Goal: Task Accomplishment & Management: Use online tool/utility

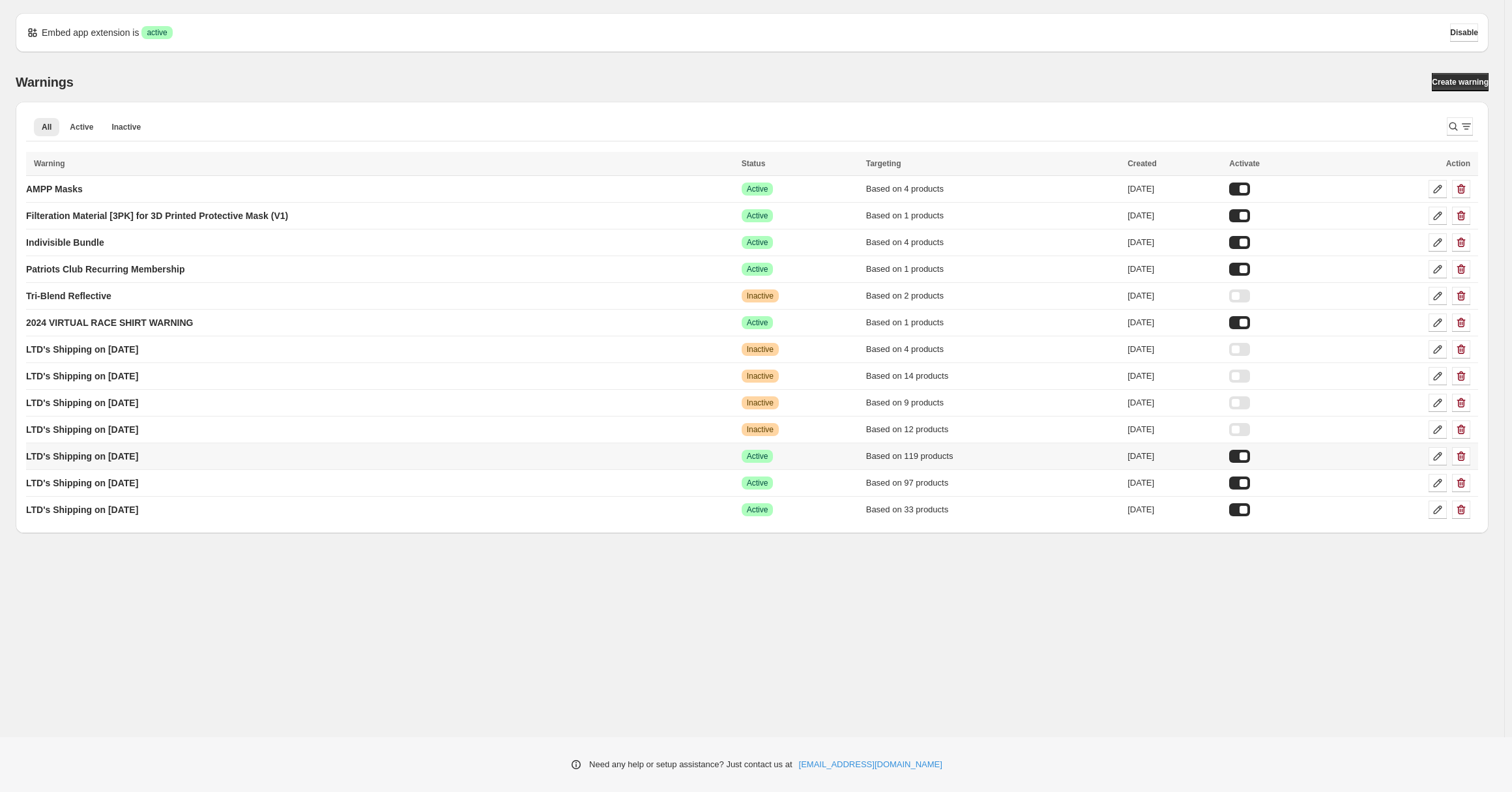
click at [1250, 453] on div at bounding box center [1239, 456] width 21 height 13
click at [136, 511] on p "LTD's Shipping on [DATE]" at bounding box center [82, 510] width 112 height 13
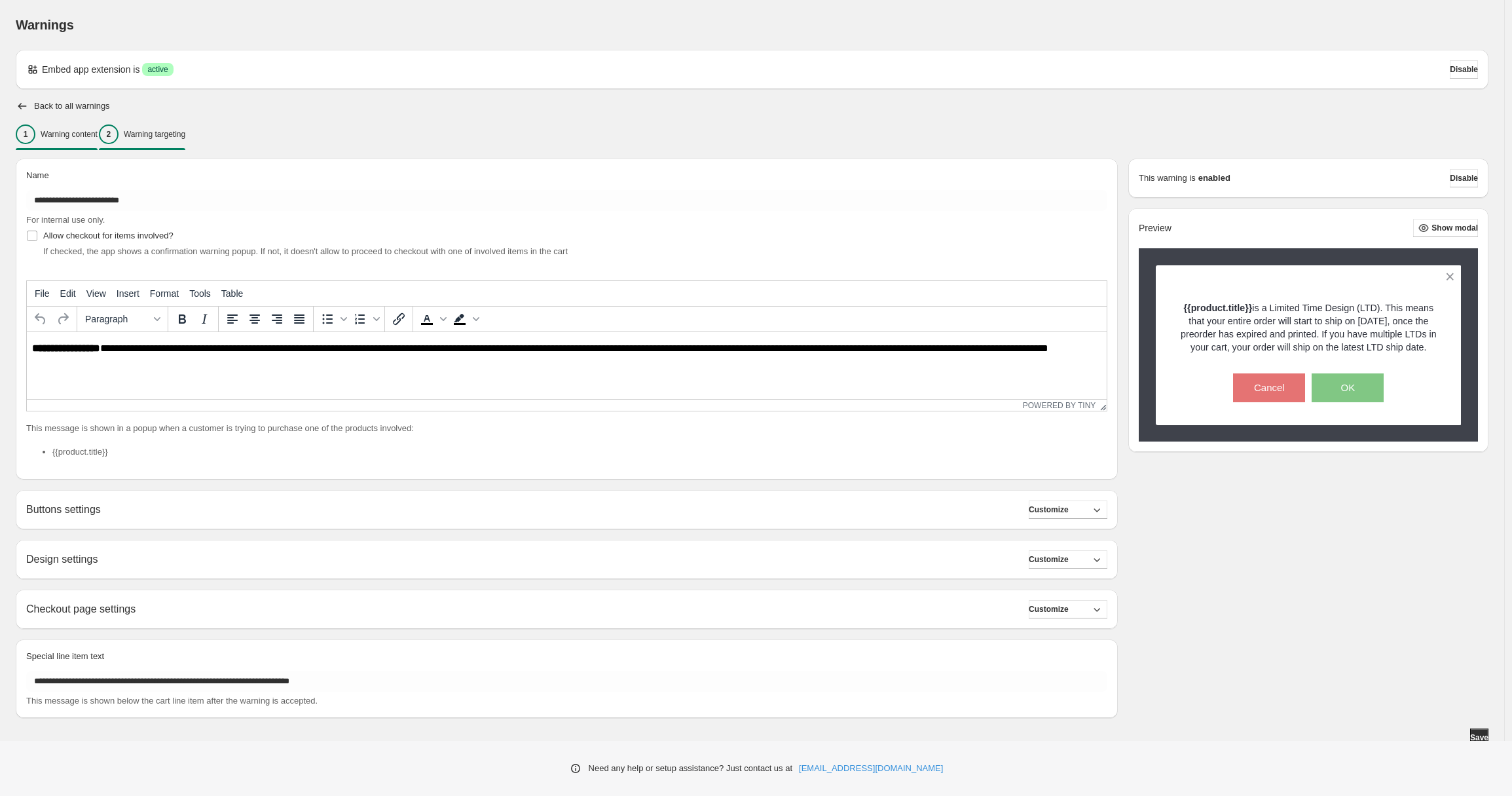
click at [185, 131] on p "Warning targeting" at bounding box center [155, 133] width 61 height 10
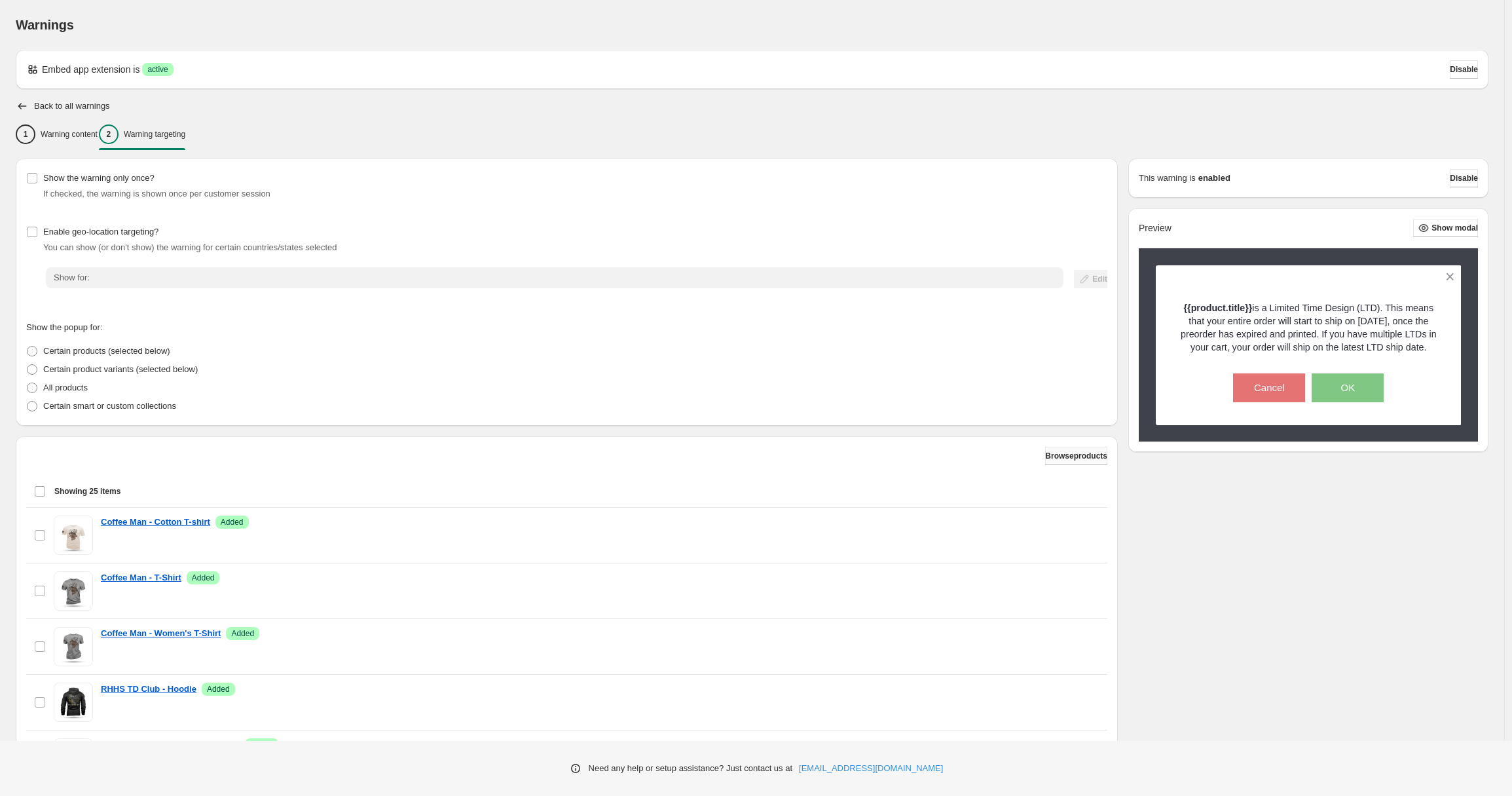
click at [1052, 458] on span "Browse products" at bounding box center [1076, 455] width 62 height 10
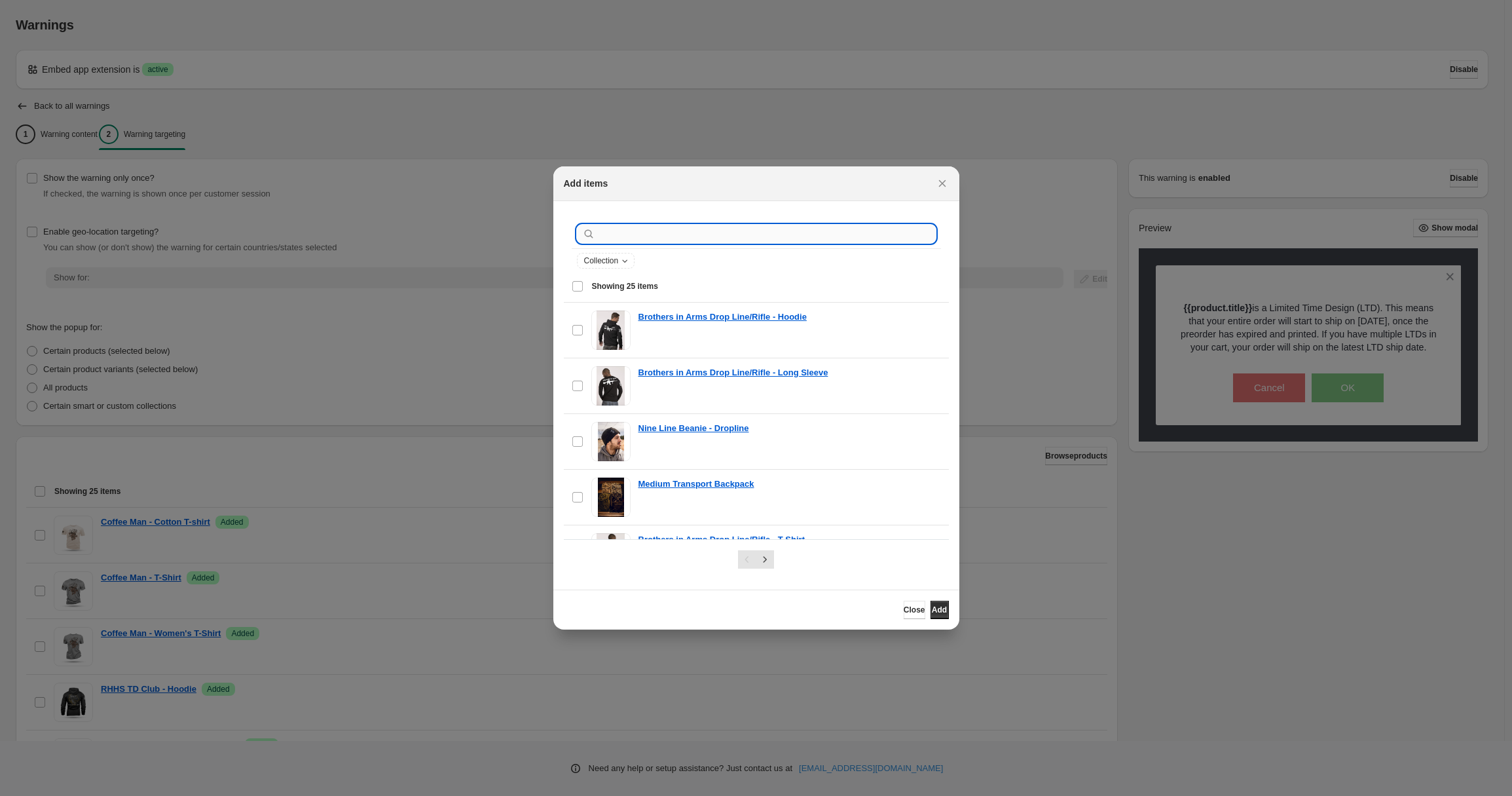
click at [798, 231] on input ":r1r:" at bounding box center [766, 234] width 338 height 19
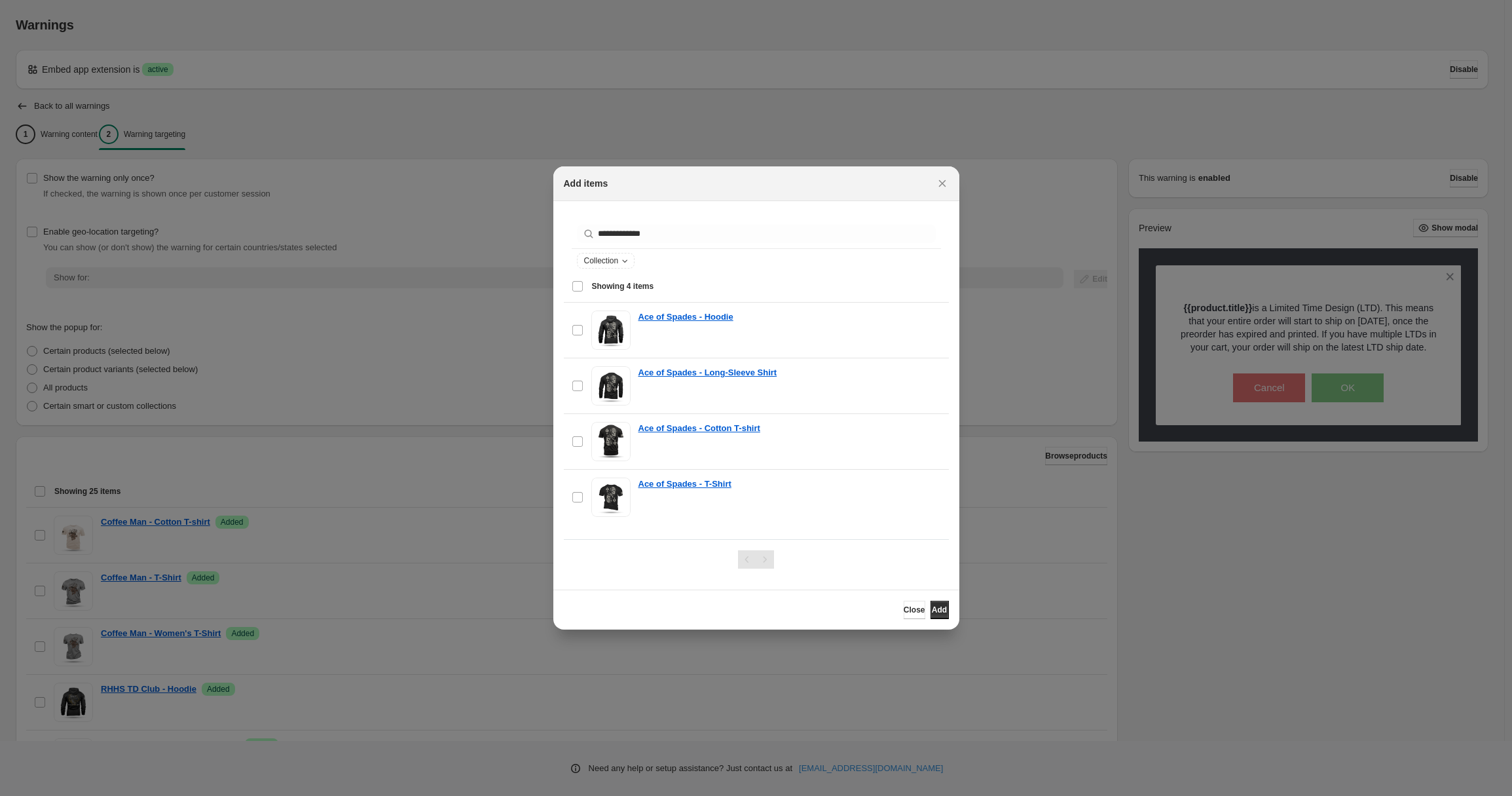
click at [576, 288] on div "Select all 4 items Showing 4 items" at bounding box center [756, 286] width 370 height 32
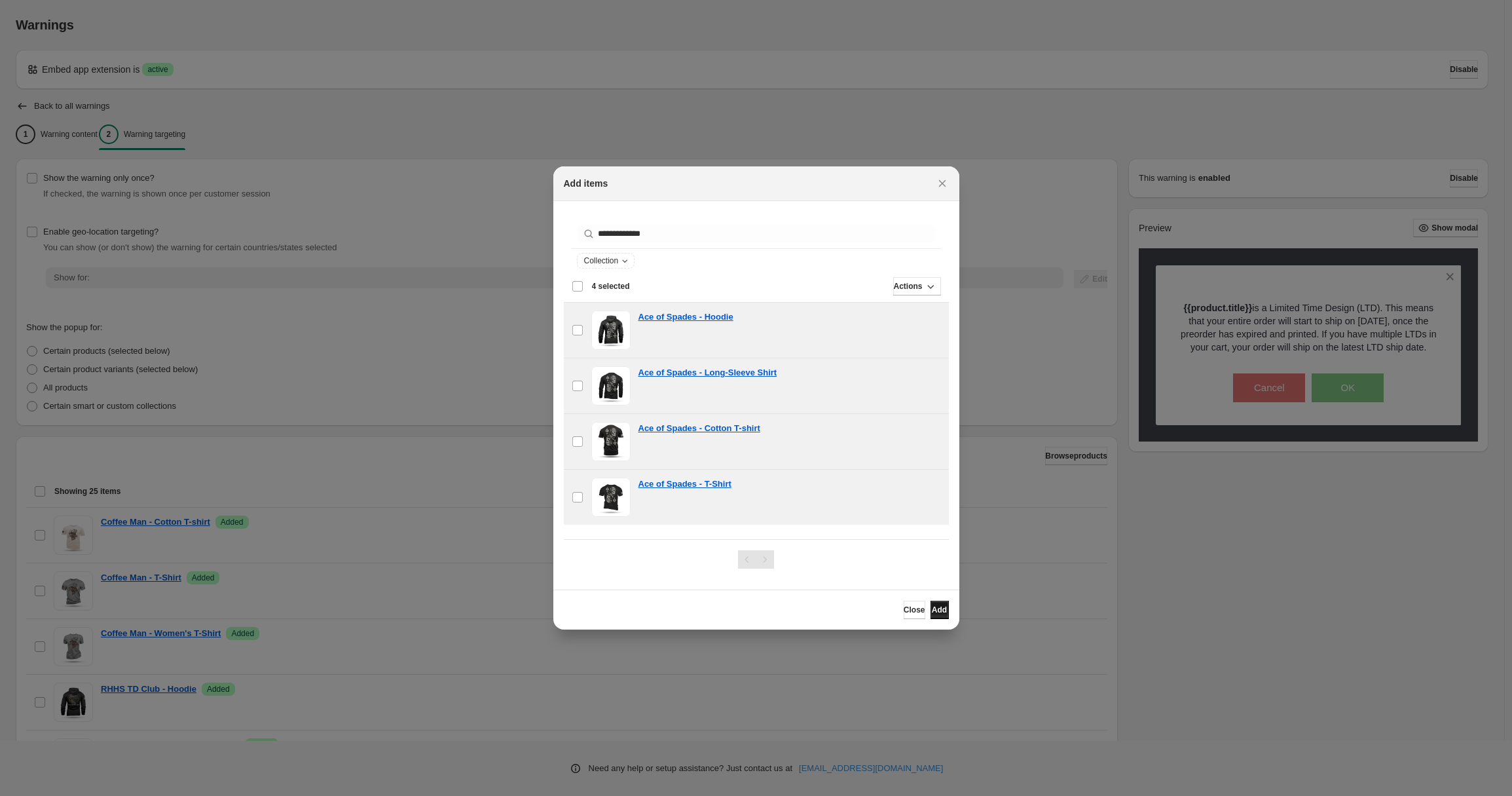
click at [932, 613] on span "Add" at bounding box center [939, 609] width 15 height 10
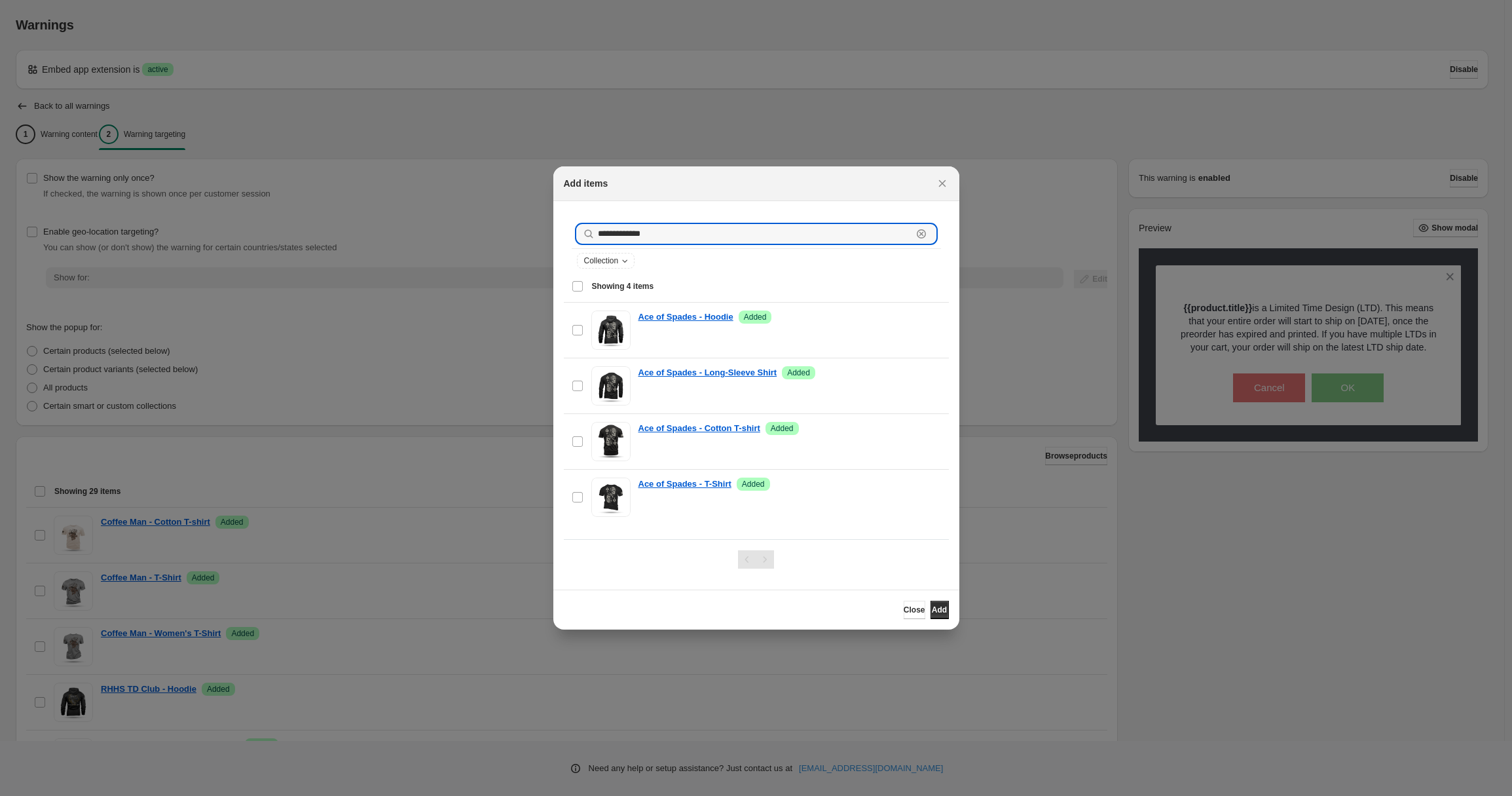
drag, startPoint x: 679, startPoint y: 238, endPoint x: 575, endPoint y: 235, distance: 104.0
click at [577, 235] on div "**********" at bounding box center [756, 234] width 359 height 19
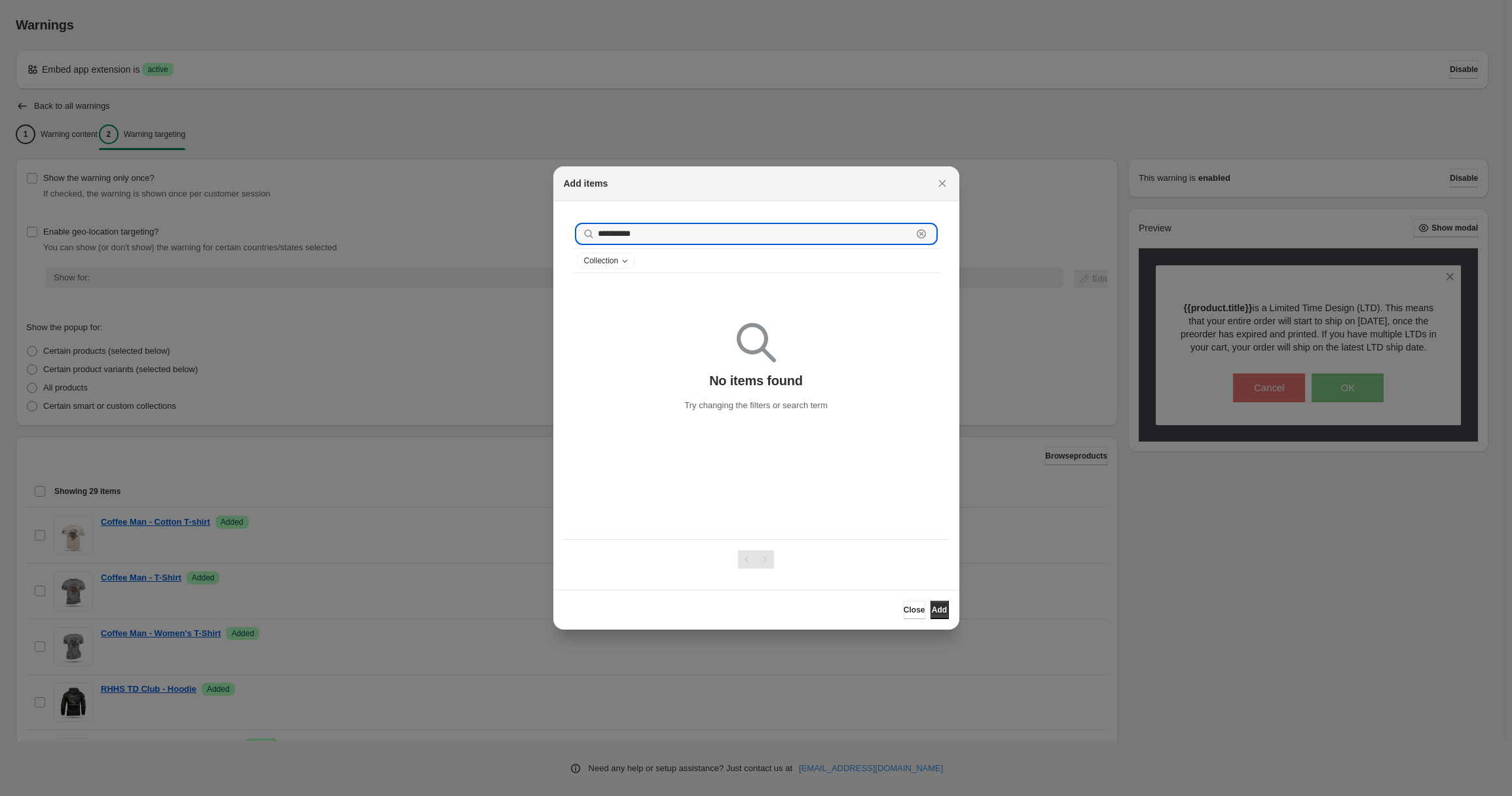
scroll to position [124, 0]
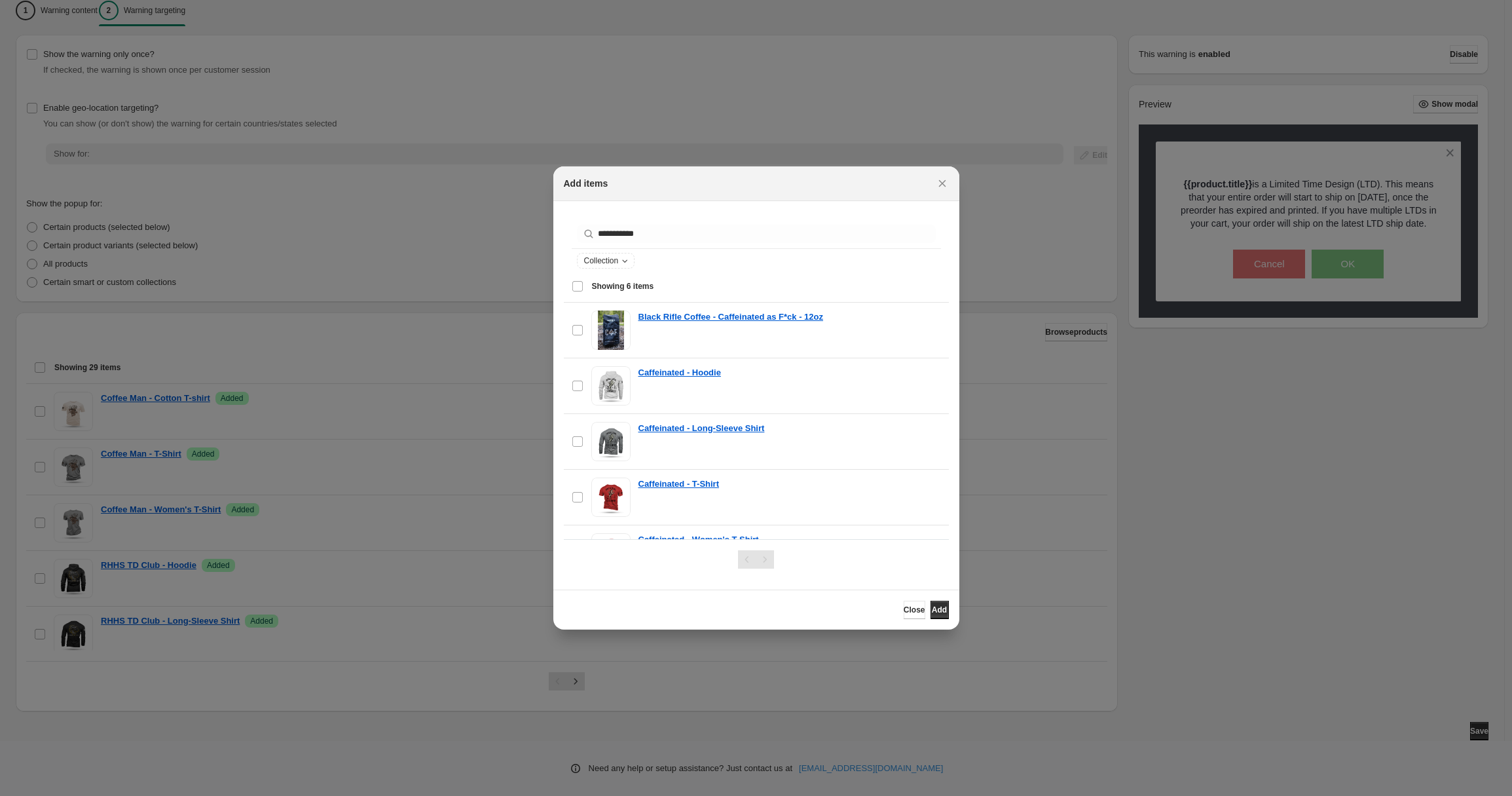
click at [577, 288] on div "Select all 6 items Showing 6 items" at bounding box center [756, 286] width 370 height 32
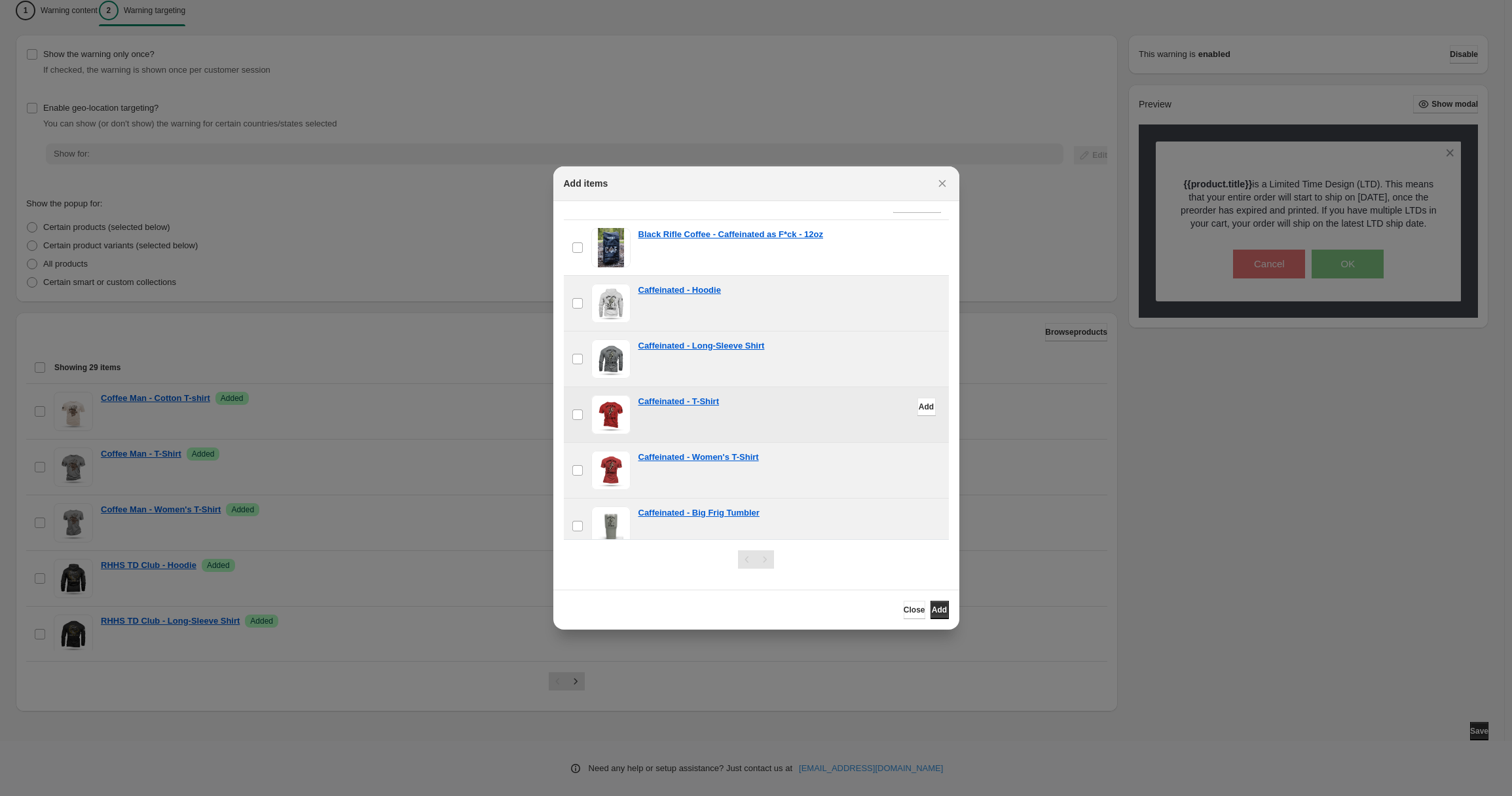
scroll to position [97, 0]
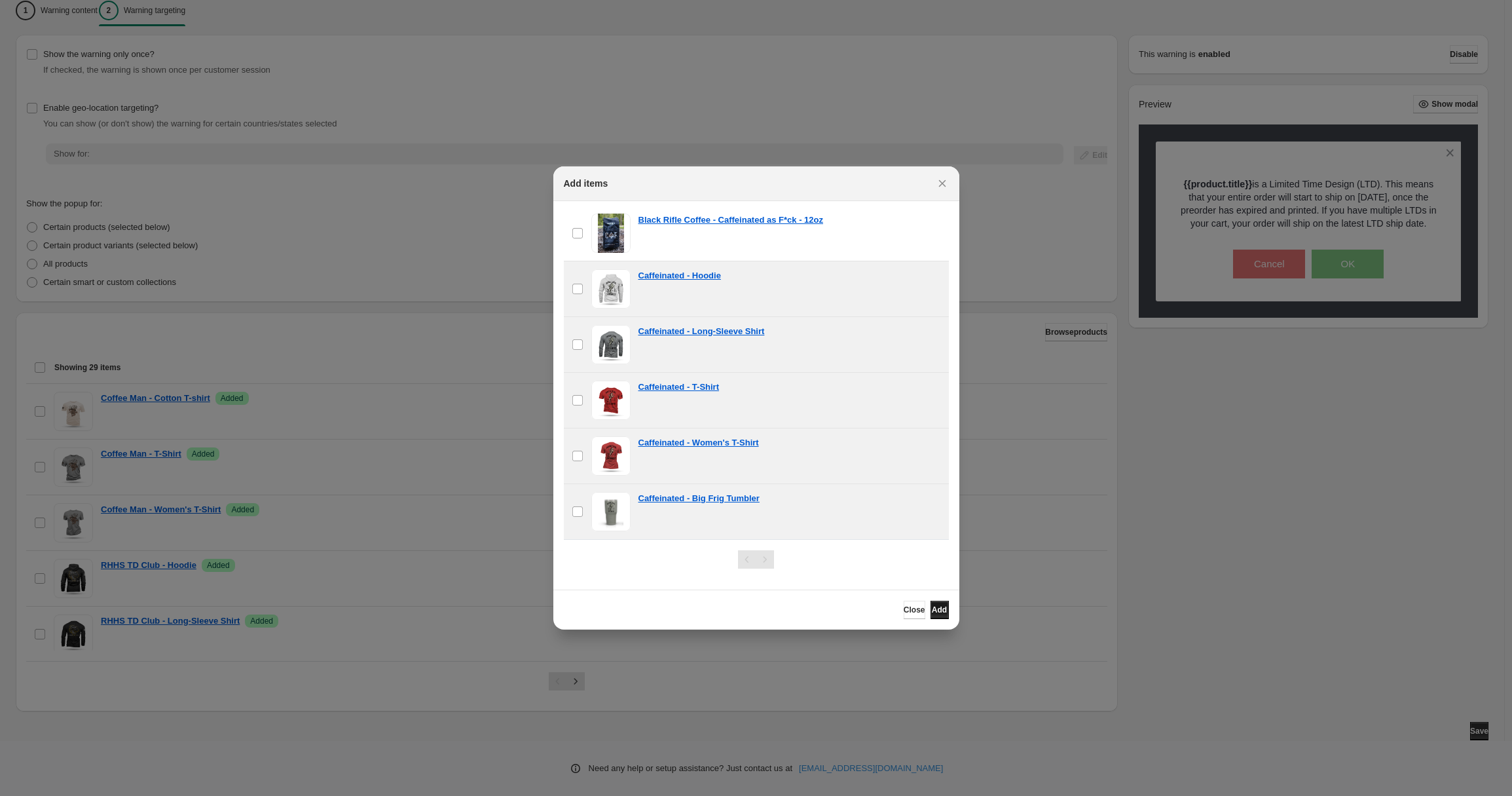
click at [932, 610] on span "Add" at bounding box center [939, 609] width 15 height 10
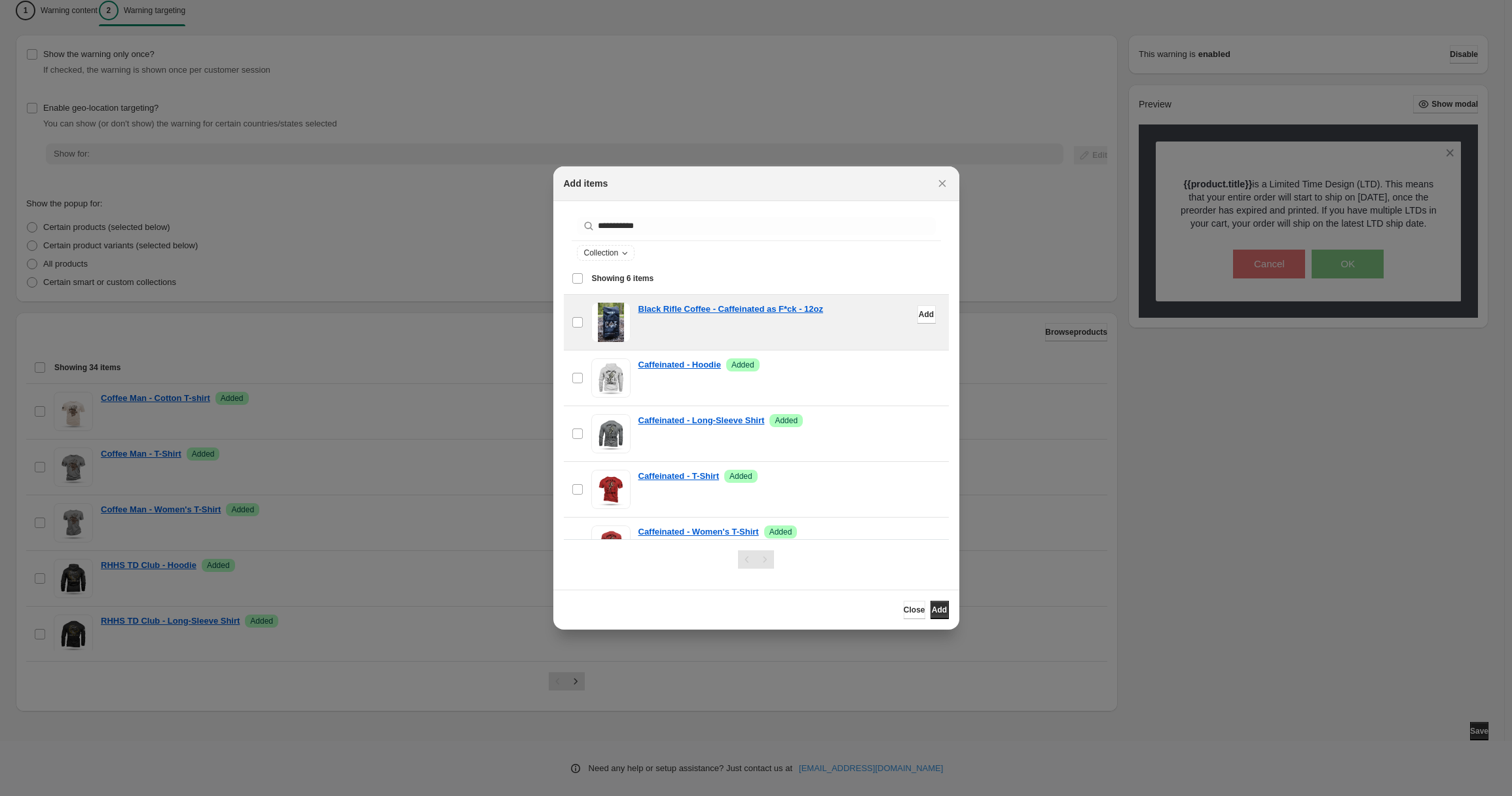
scroll to position [0, 0]
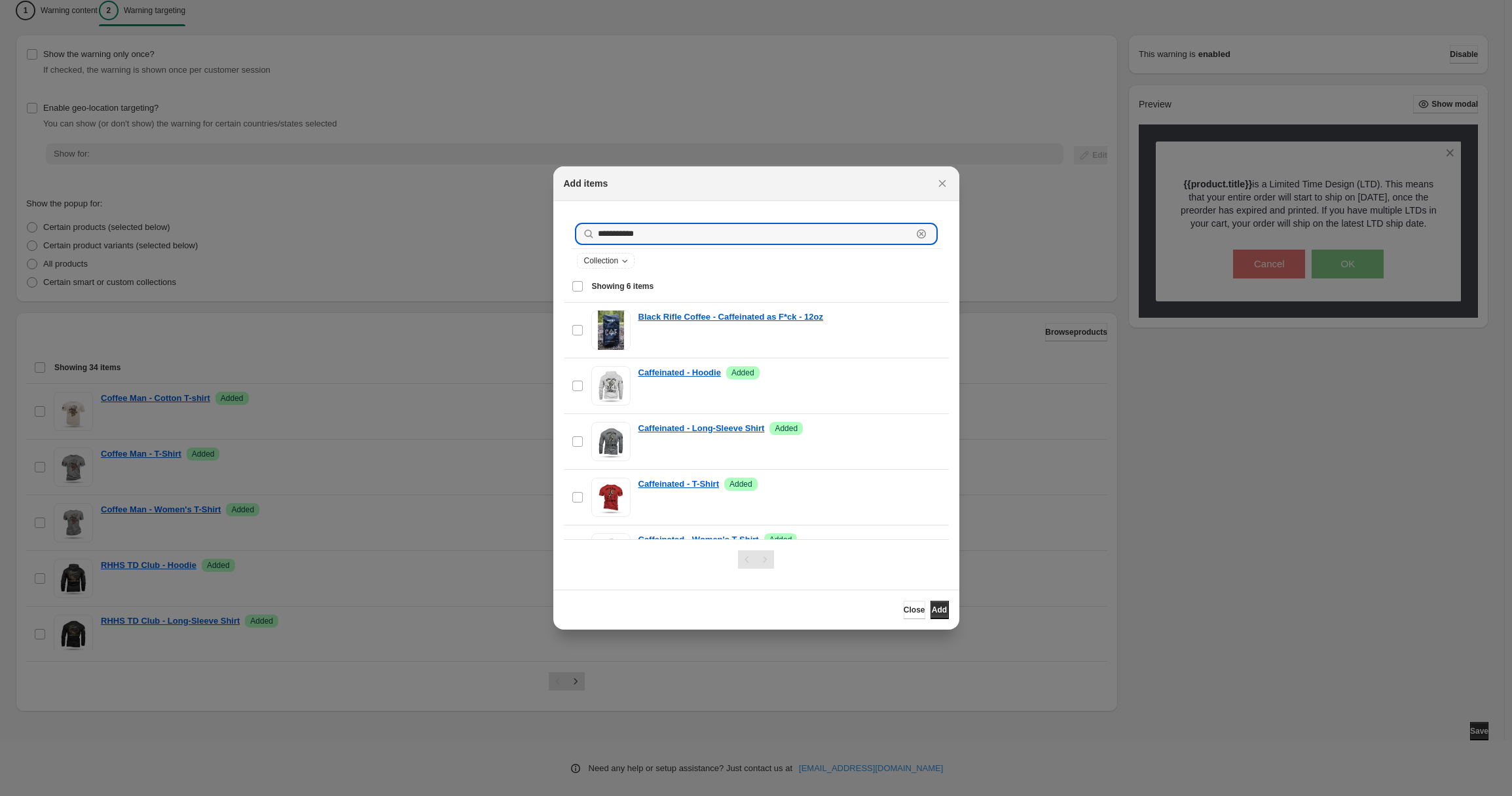
drag, startPoint x: 689, startPoint y: 234, endPoint x: 579, endPoint y: 232, distance: 110.0
click at [579, 232] on div "**********" at bounding box center [756, 234] width 359 height 19
click at [575, 292] on div "Select all 9 items Showing 9 items" at bounding box center [756, 286] width 370 height 32
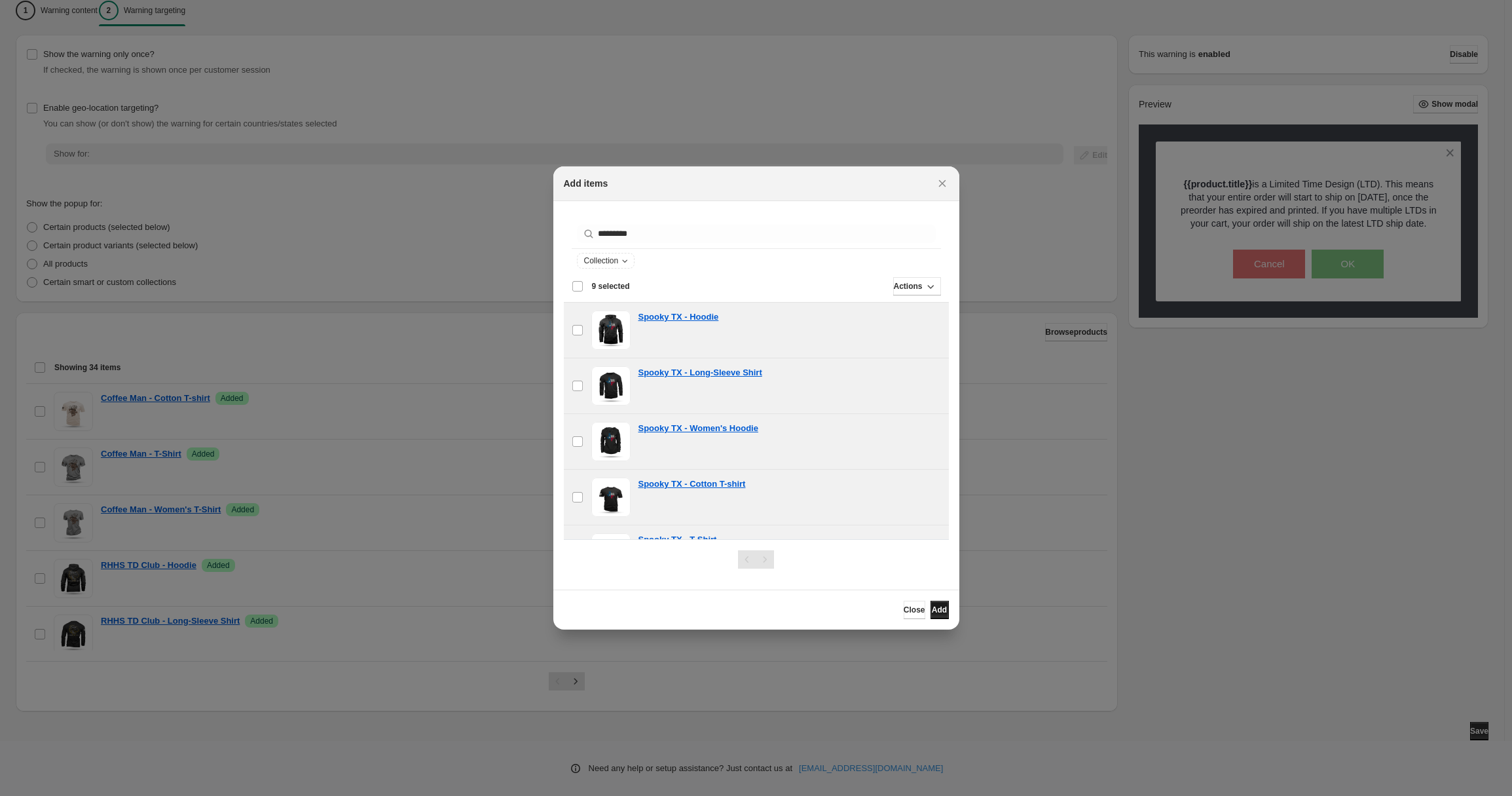
click at [932, 605] on span "Add" at bounding box center [939, 609] width 15 height 10
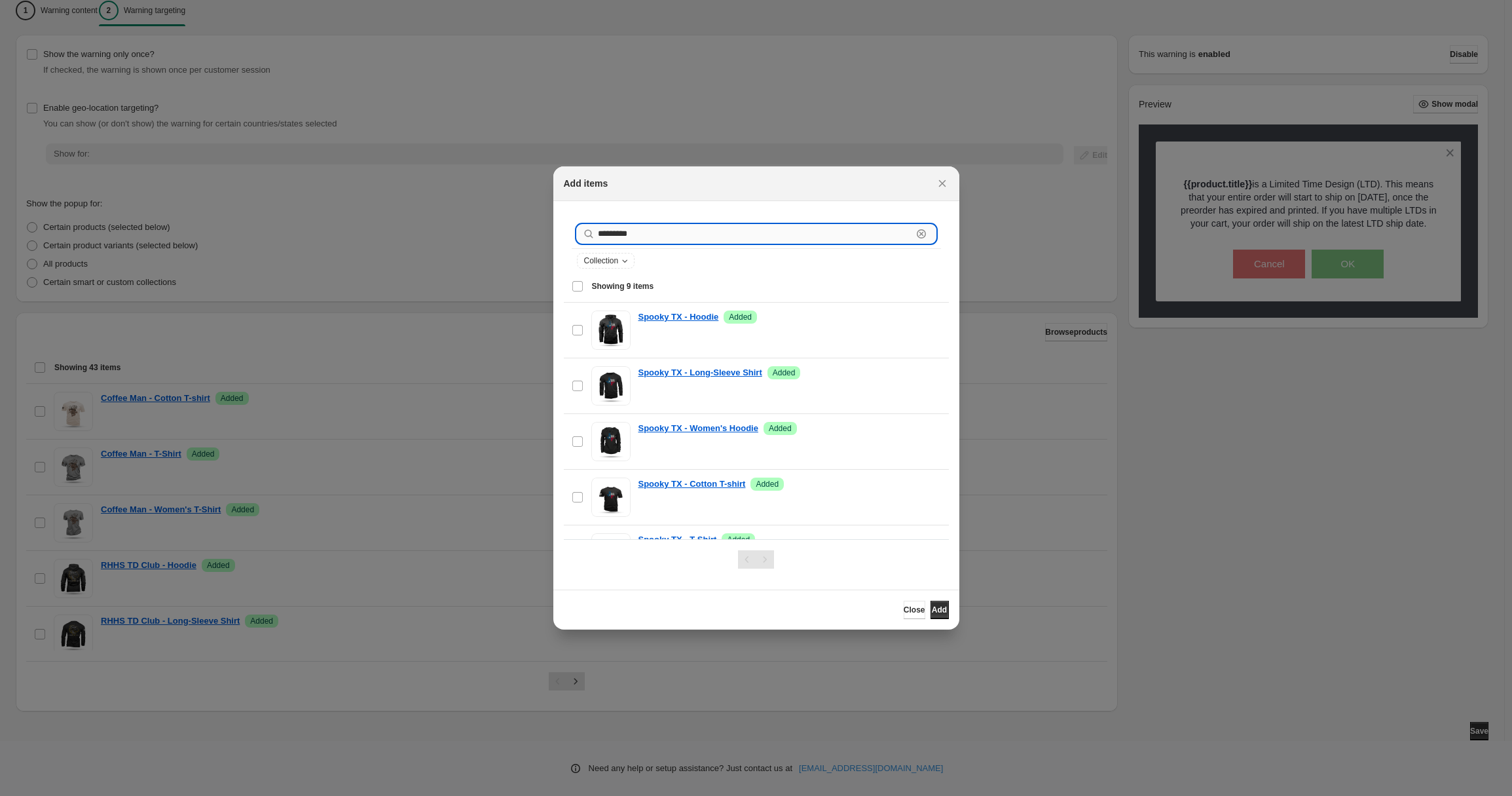
drag, startPoint x: 687, startPoint y: 229, endPoint x: 658, endPoint y: 235, distance: 29.6
click at [658, 235] on input "*********" at bounding box center [754, 234] width 314 height 19
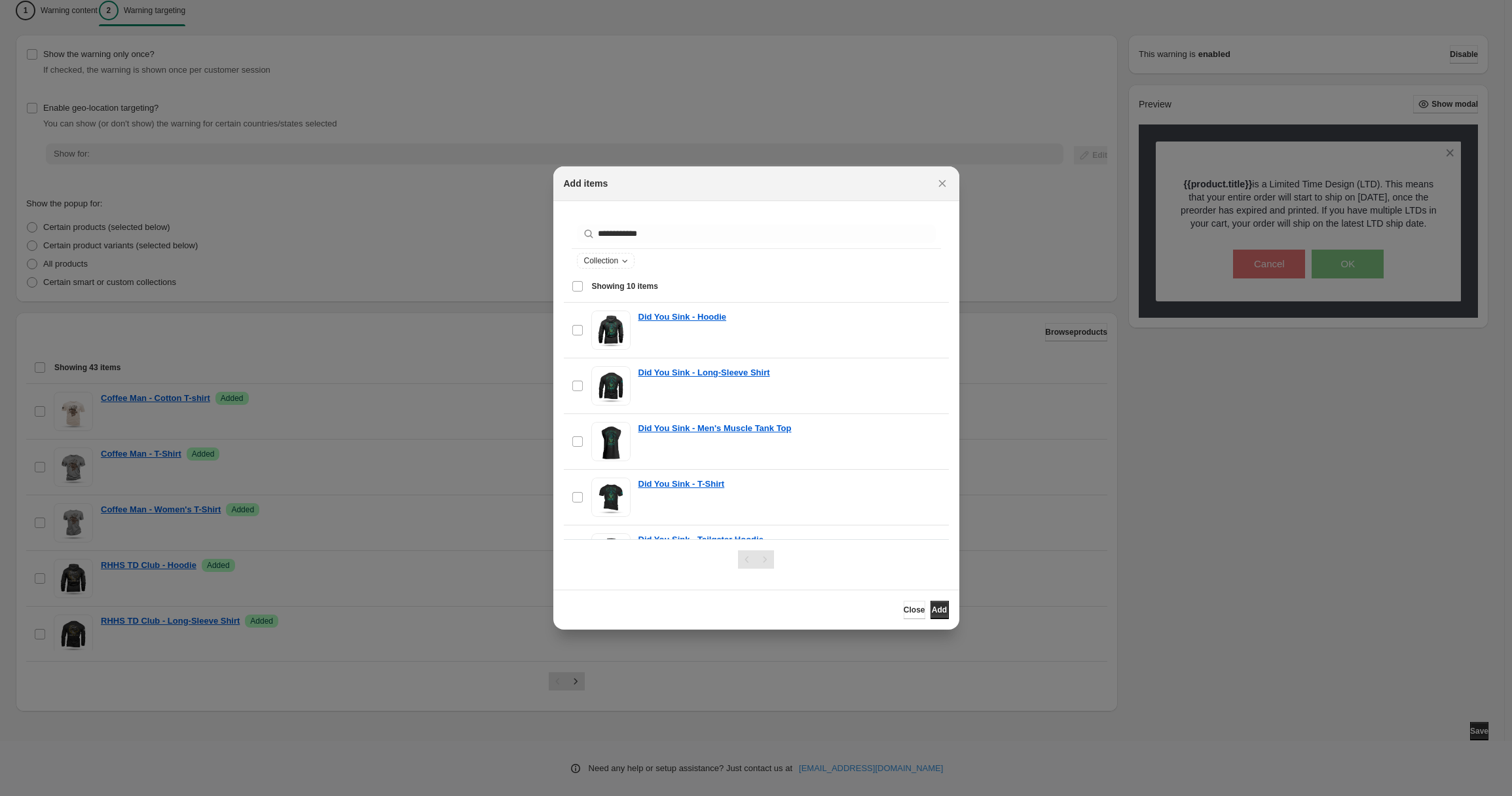
click at [633, 287] on span "Showing 10 items" at bounding box center [624, 285] width 66 height 10
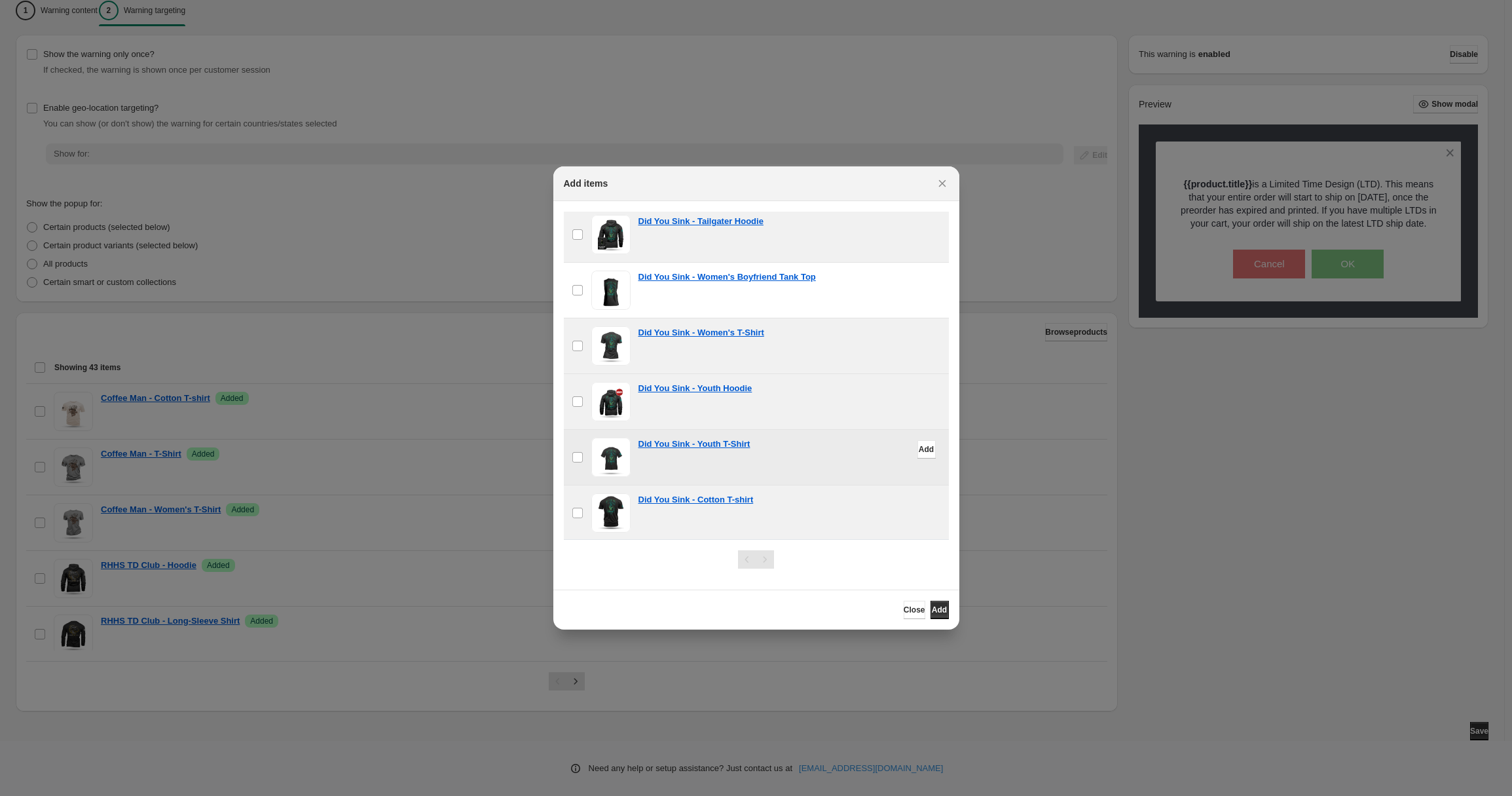
scroll to position [320, 0]
drag, startPoint x: 935, startPoint y: 606, endPoint x: 919, endPoint y: 596, distance: 18.9
click at [935, 606] on span "Add" at bounding box center [939, 609] width 15 height 10
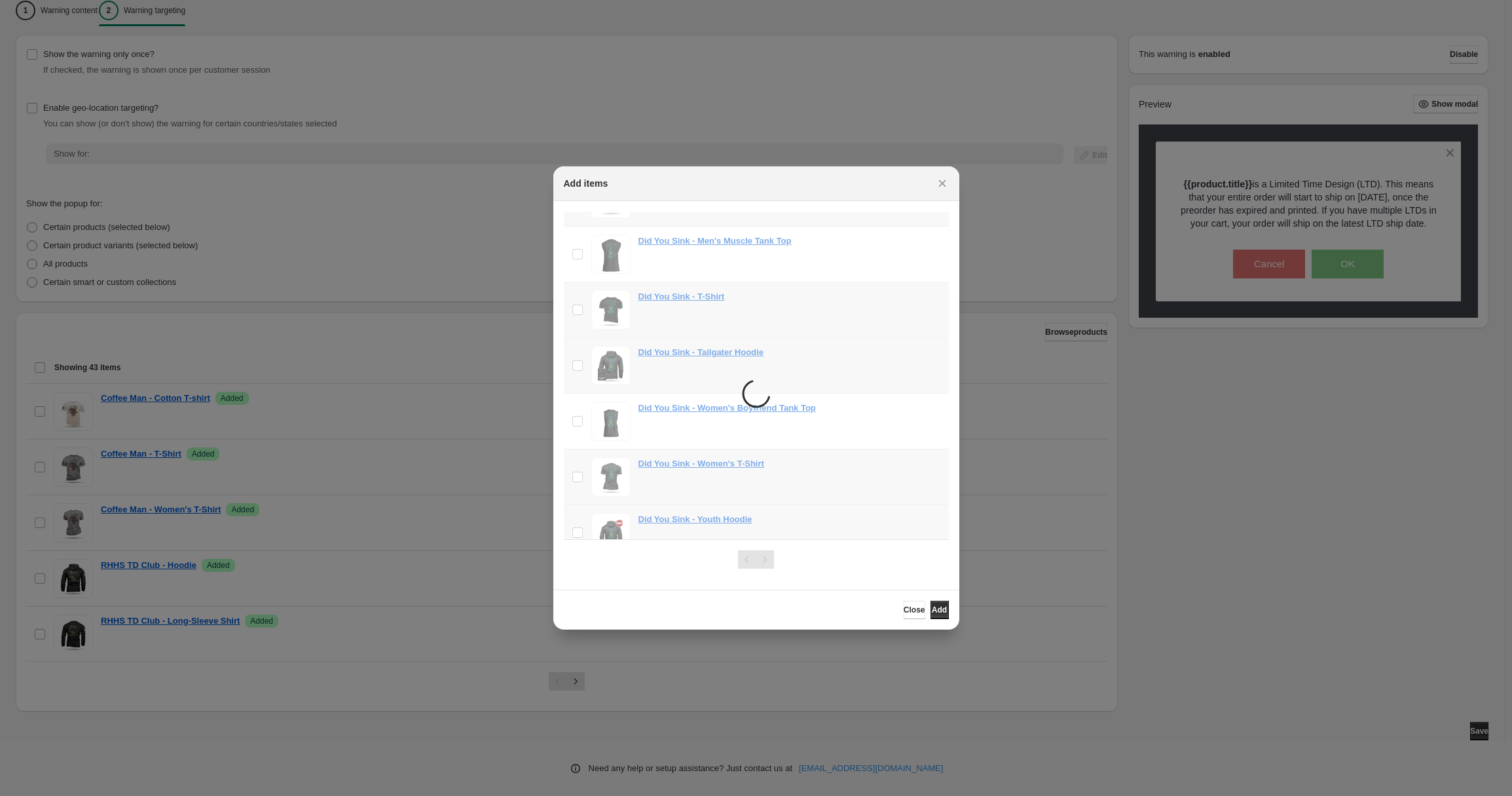
scroll to position [0, 0]
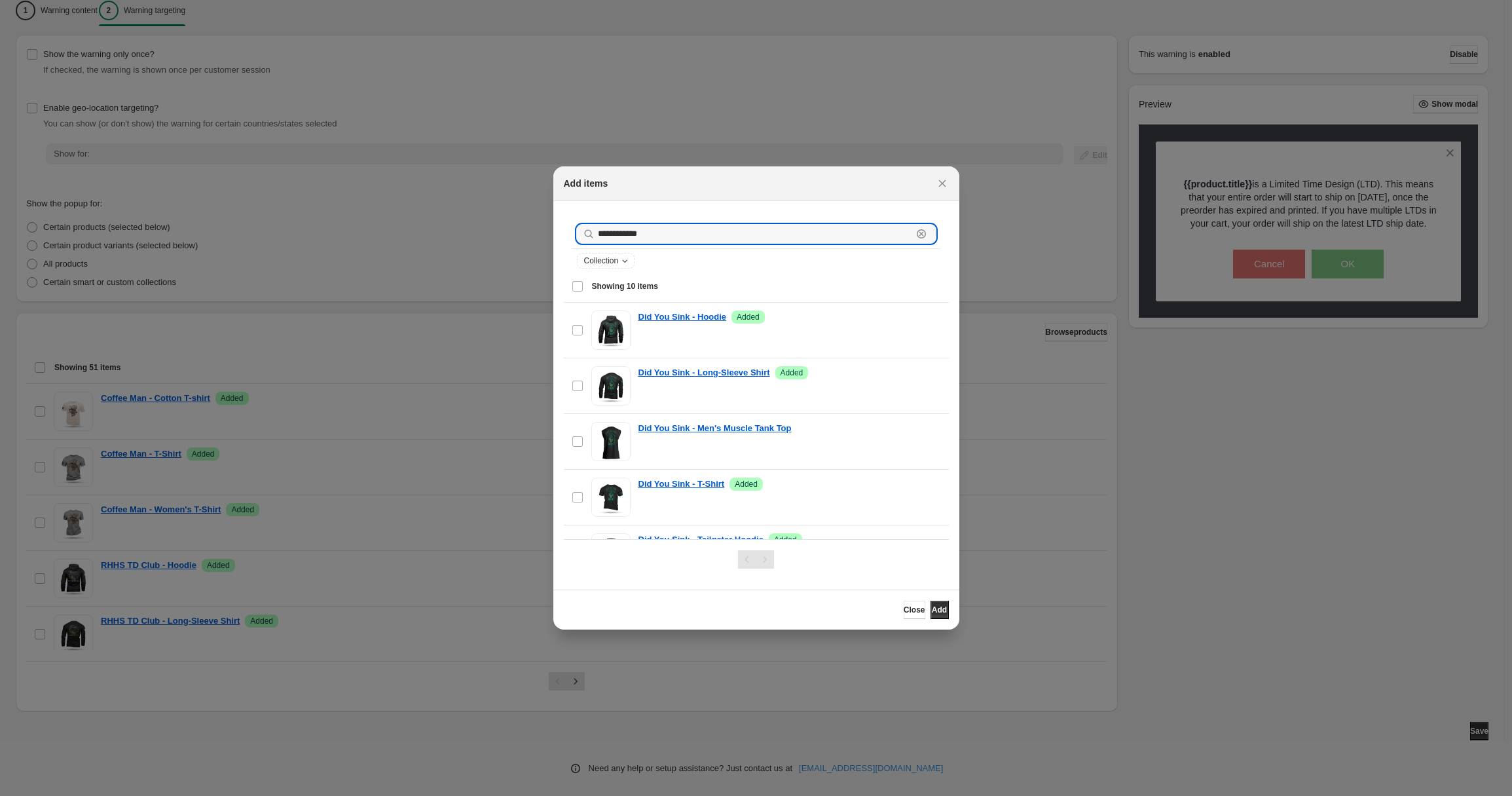
drag, startPoint x: 683, startPoint y: 231, endPoint x: 593, endPoint y: 220, distance: 90.7
click at [595, 225] on div "**********" at bounding box center [756, 234] width 359 height 19
click at [577, 288] on div "Select all 8 items Showing 8 items" at bounding box center [756, 286] width 370 height 32
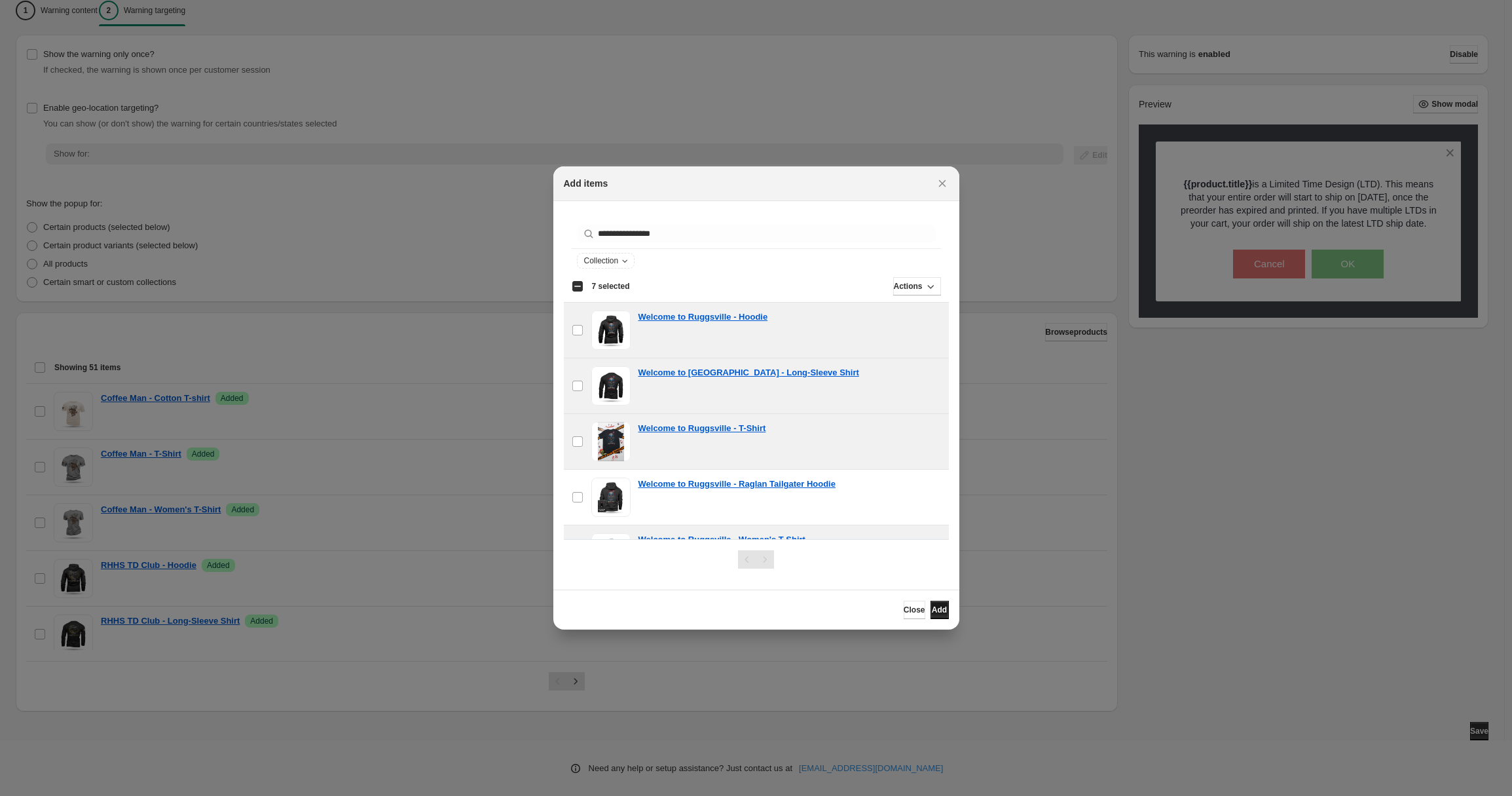
click at [936, 611] on span "Add" at bounding box center [939, 609] width 15 height 10
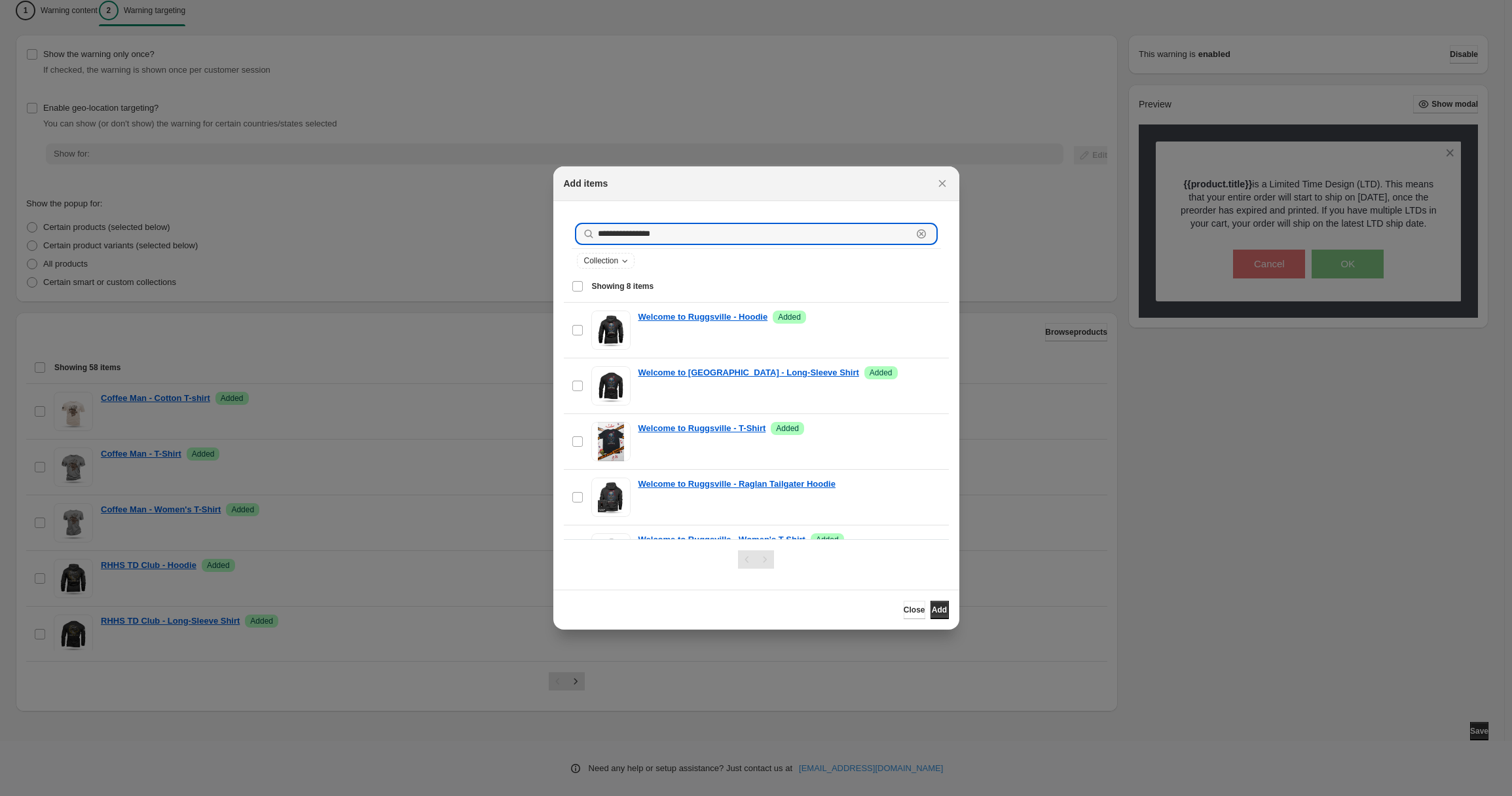
drag, startPoint x: 660, startPoint y: 232, endPoint x: 555, endPoint y: 234, distance: 105.0
click at [561, 238] on section "**********" at bounding box center [756, 395] width 406 height 388
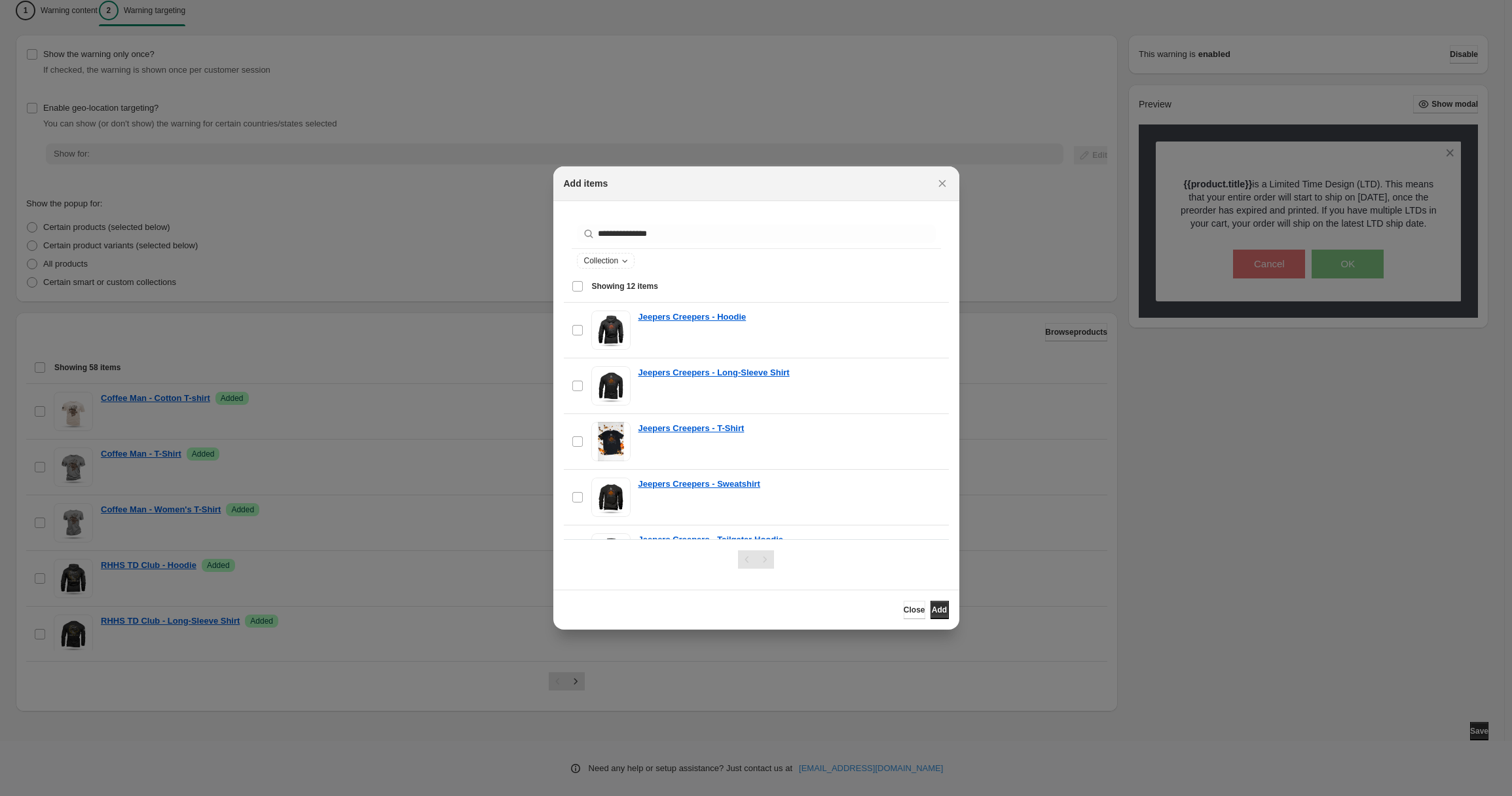
click at [578, 288] on div "Select all 12 items Showing 12 items" at bounding box center [756, 286] width 370 height 32
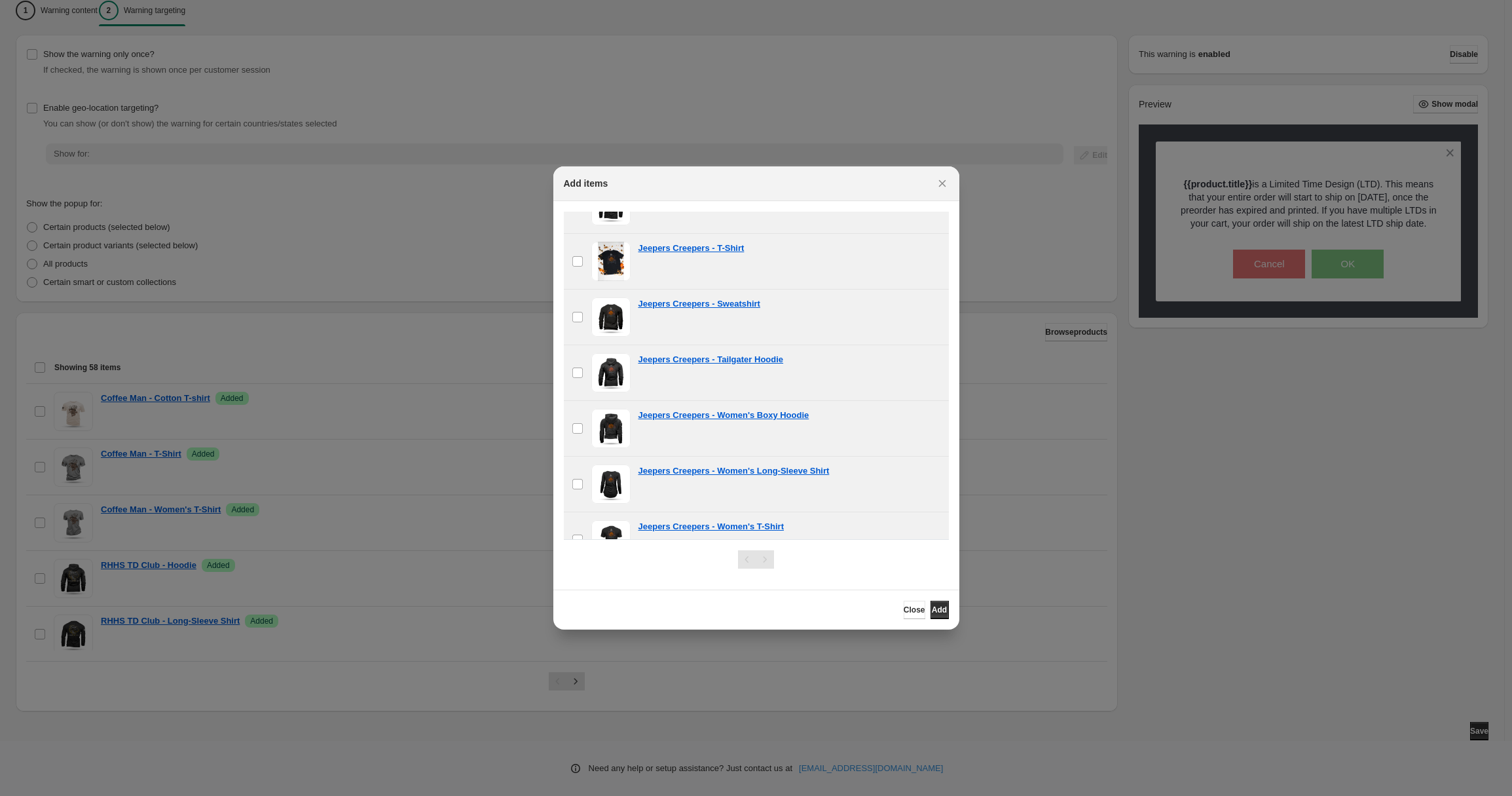
scroll to position [431, 0]
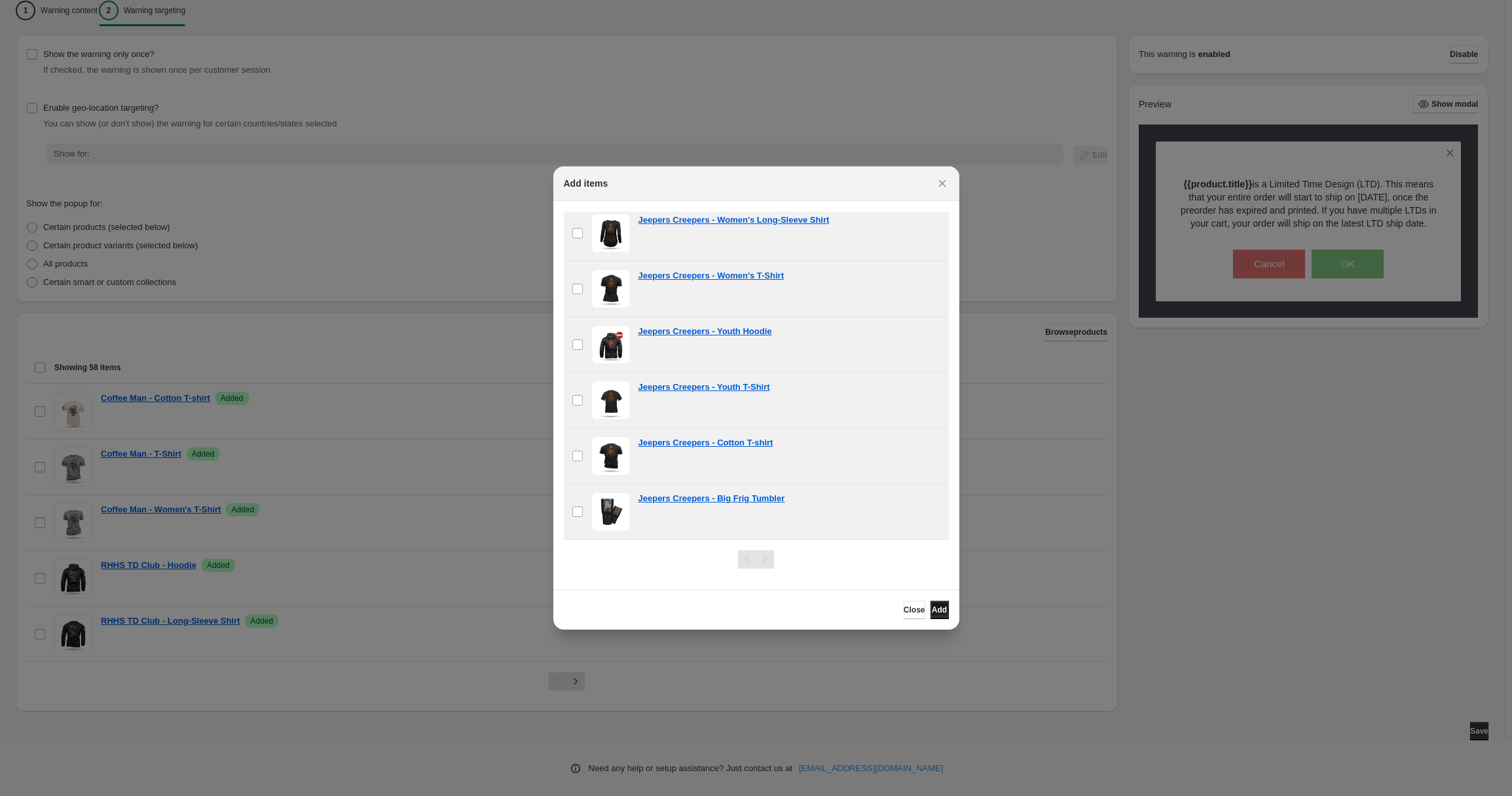
click at [939, 611] on span "Add" at bounding box center [939, 609] width 15 height 10
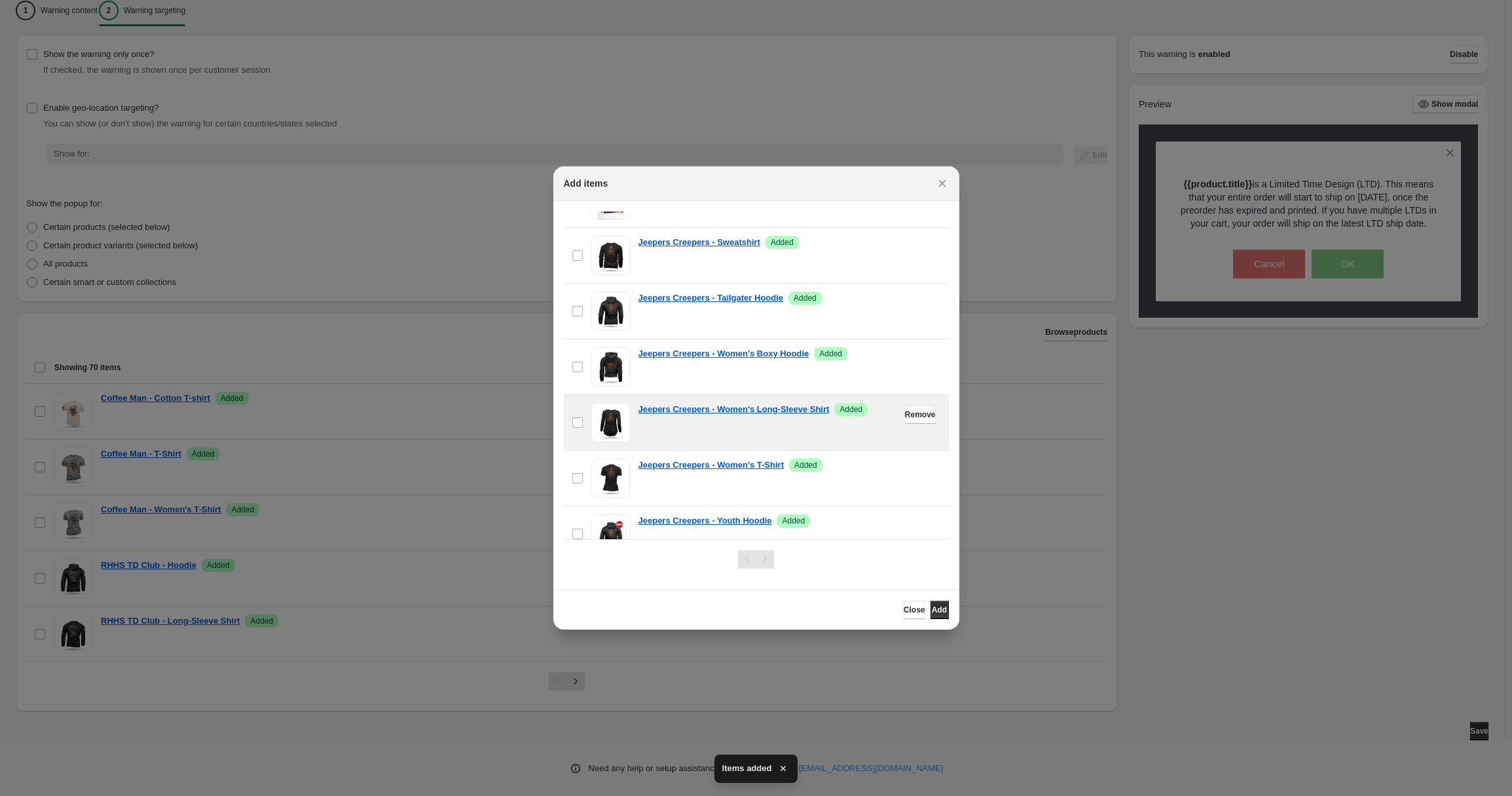
scroll to position [0, 0]
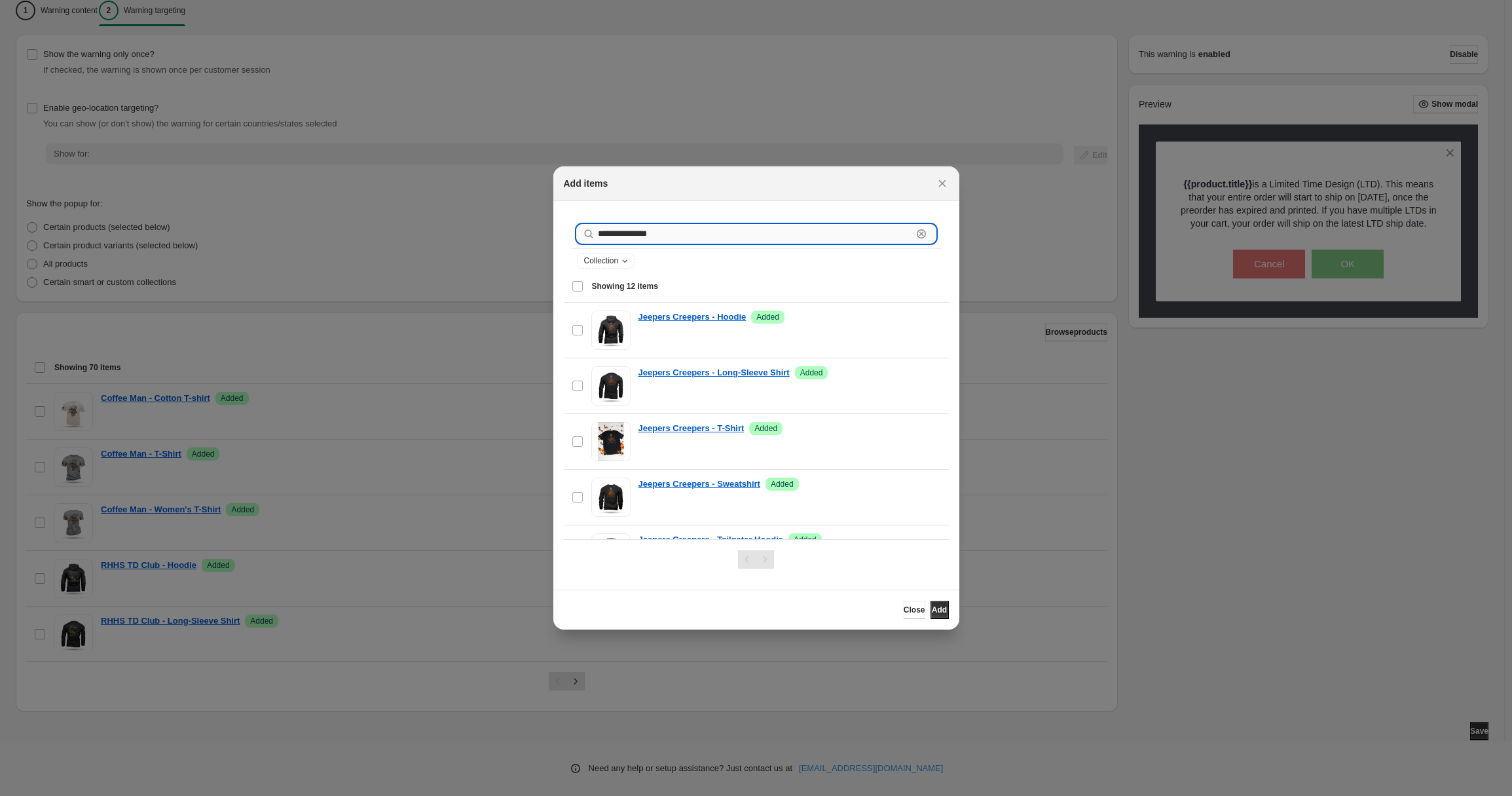
drag, startPoint x: 707, startPoint y: 227, endPoint x: 656, endPoint y: 234, distance: 51.5
click at [656, 234] on input "**********" at bounding box center [754, 234] width 314 height 19
drag, startPoint x: 659, startPoint y: 234, endPoint x: 592, endPoint y: 230, distance: 67.1
click at [592, 230] on div "**********" at bounding box center [756, 234] width 359 height 19
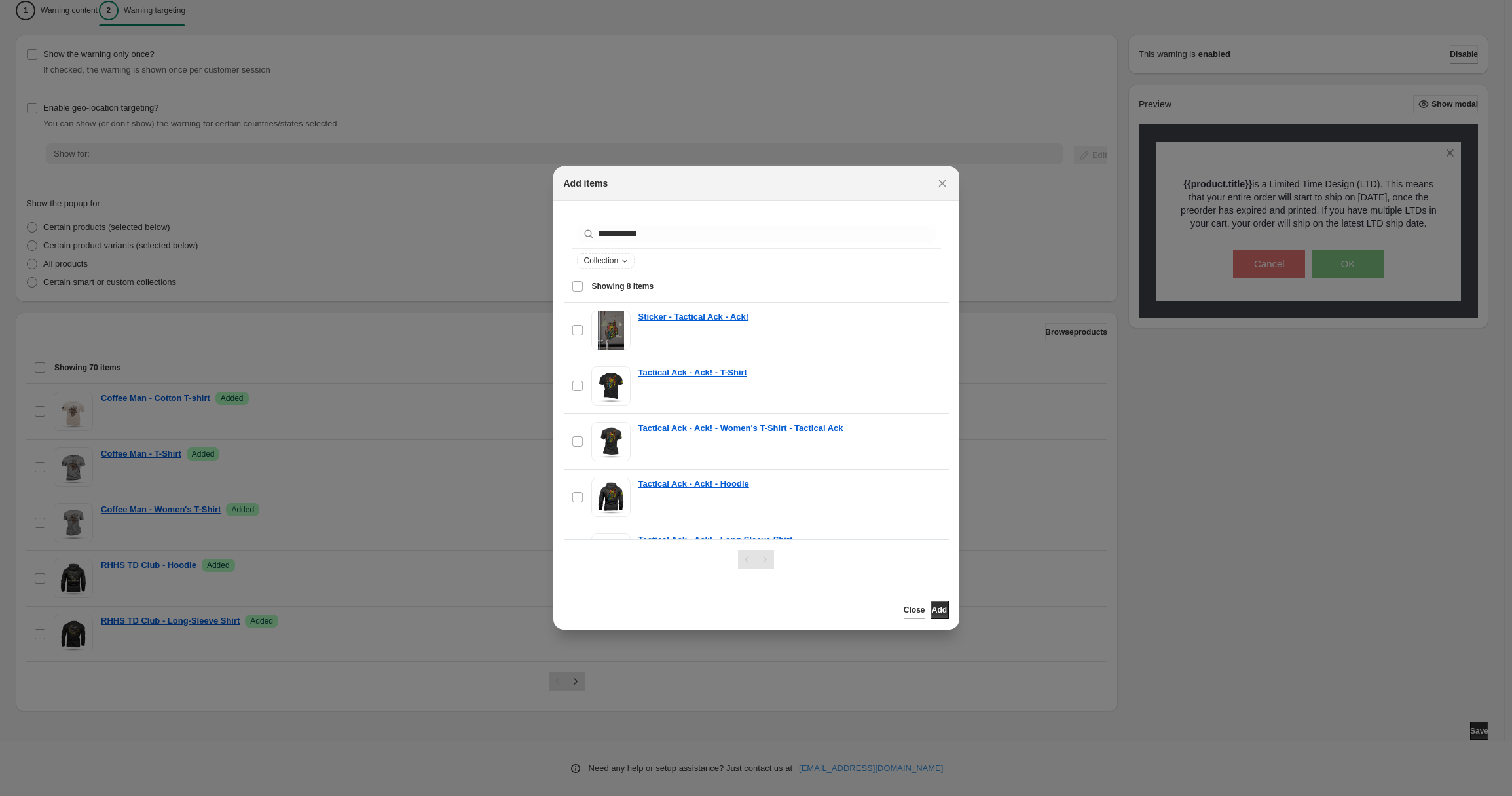
click at [631, 287] on span "Showing 8 items" at bounding box center [623, 285] width 62 height 10
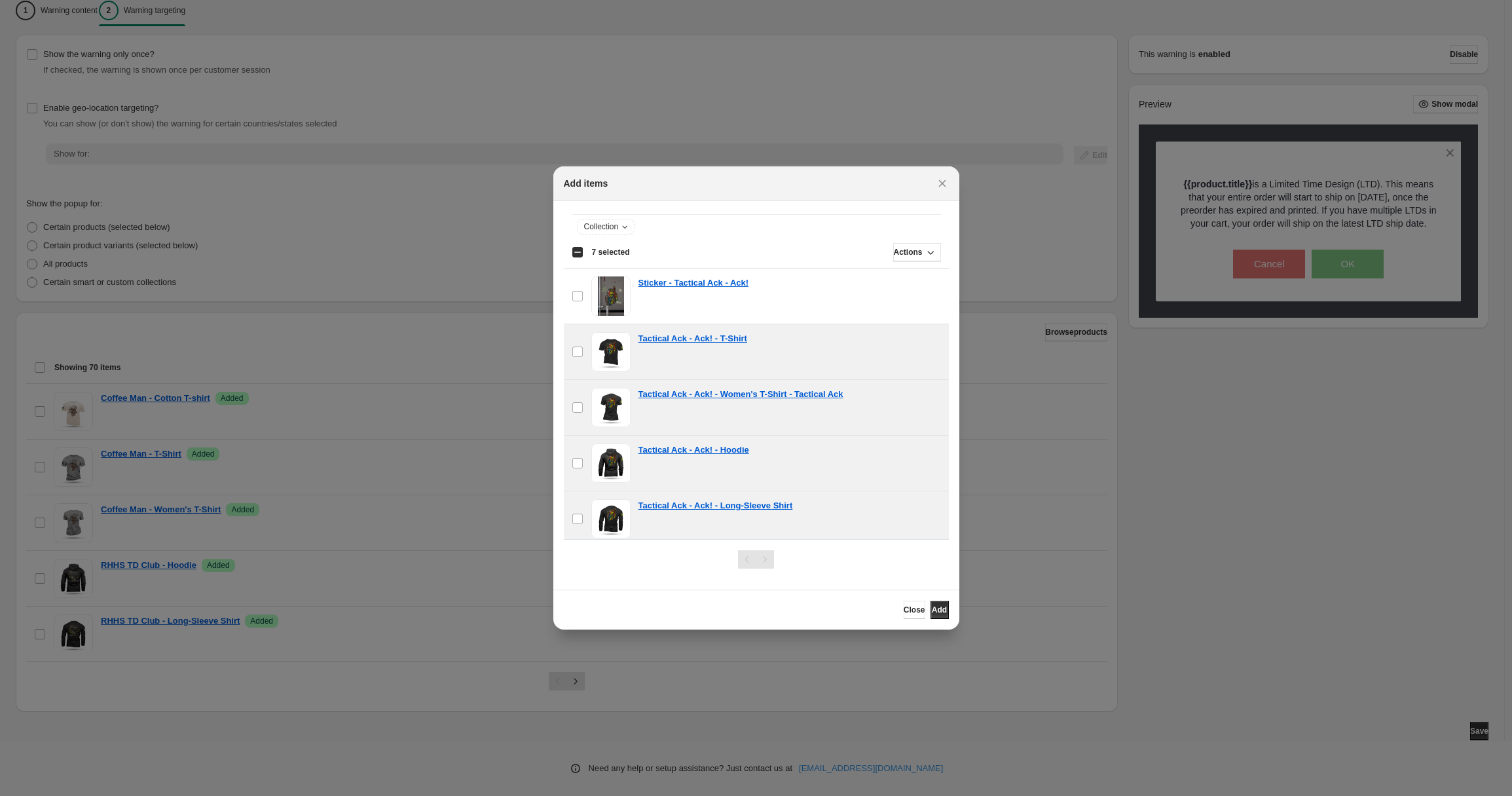
scroll to position [208, 0]
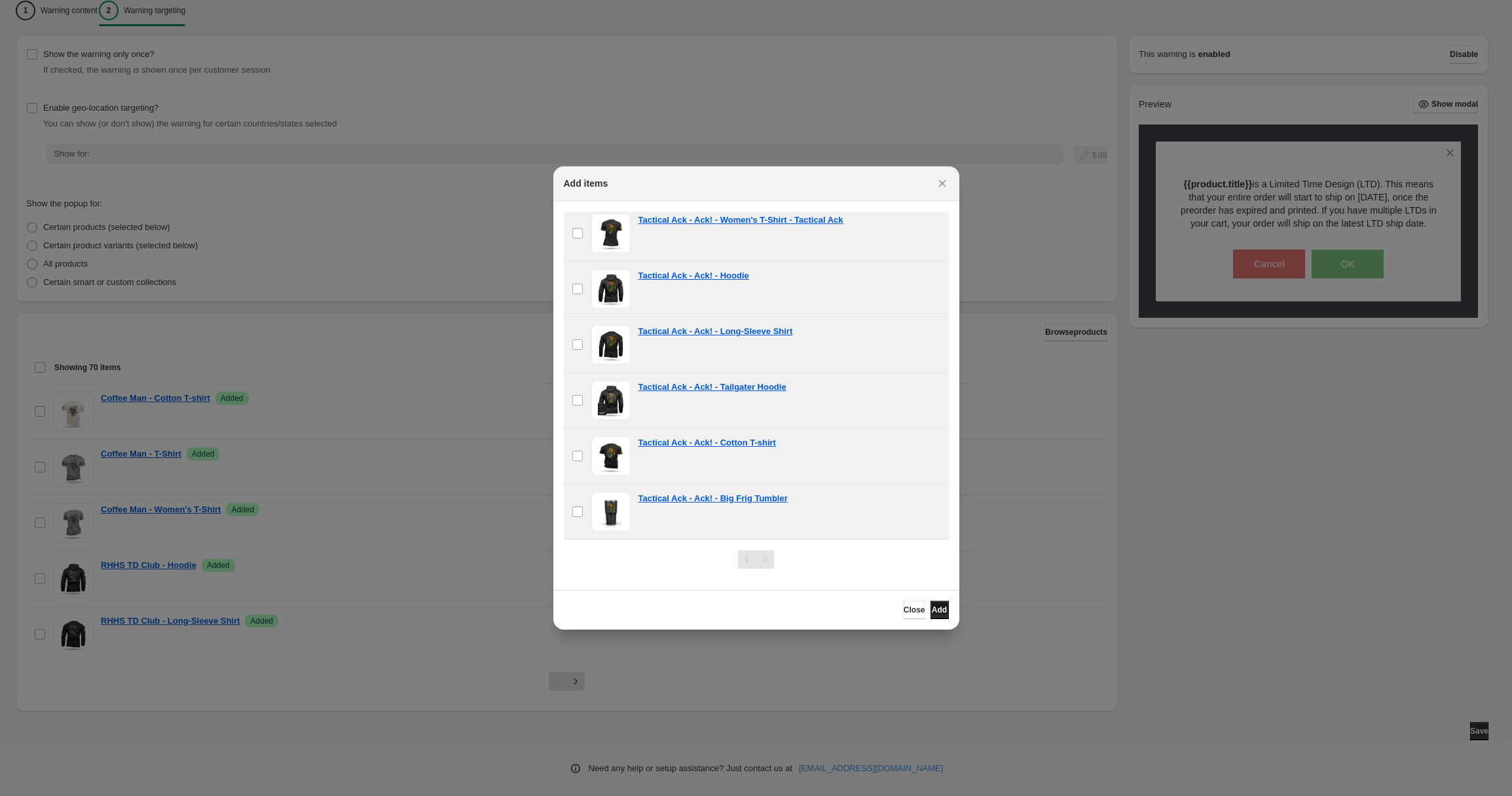
click at [930, 602] on button "Add" at bounding box center [939, 610] width 19 height 19
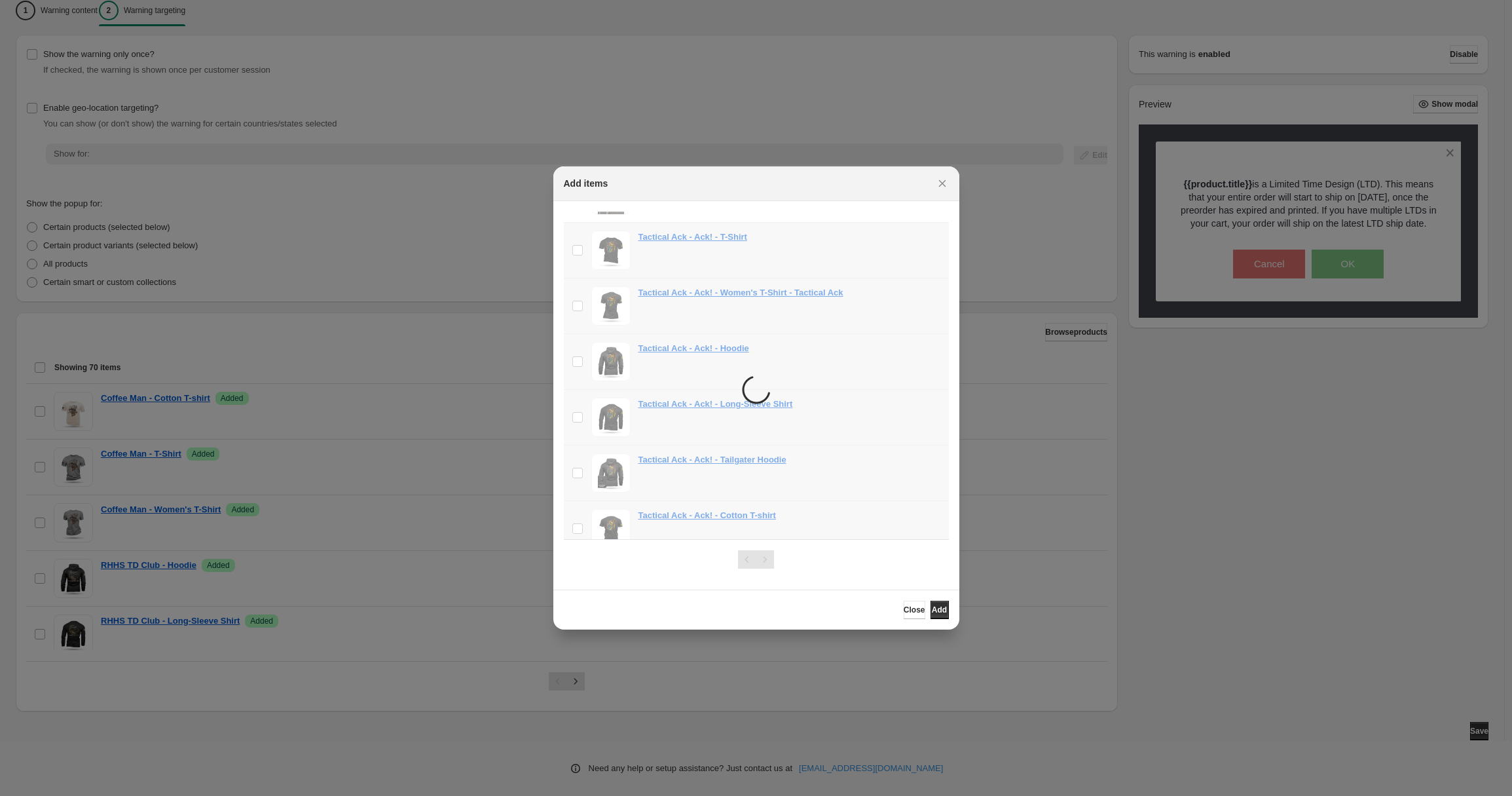
scroll to position [0, 0]
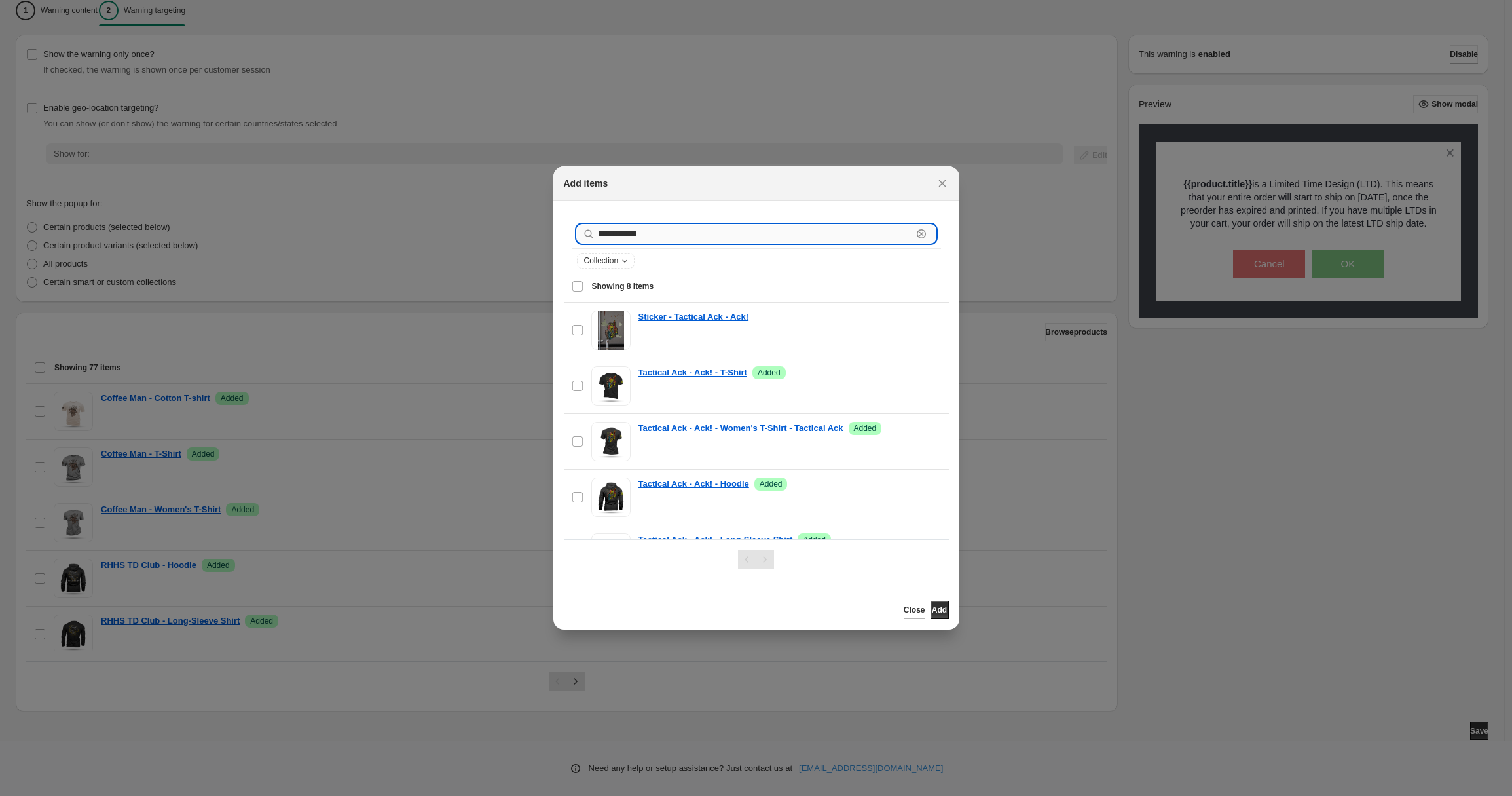
drag, startPoint x: 658, startPoint y: 236, endPoint x: 633, endPoint y: 237, distance: 25.0
click at [633, 237] on input "**********" at bounding box center [754, 234] width 314 height 19
click at [634, 283] on span "Showing 14 items" at bounding box center [624, 285] width 66 height 10
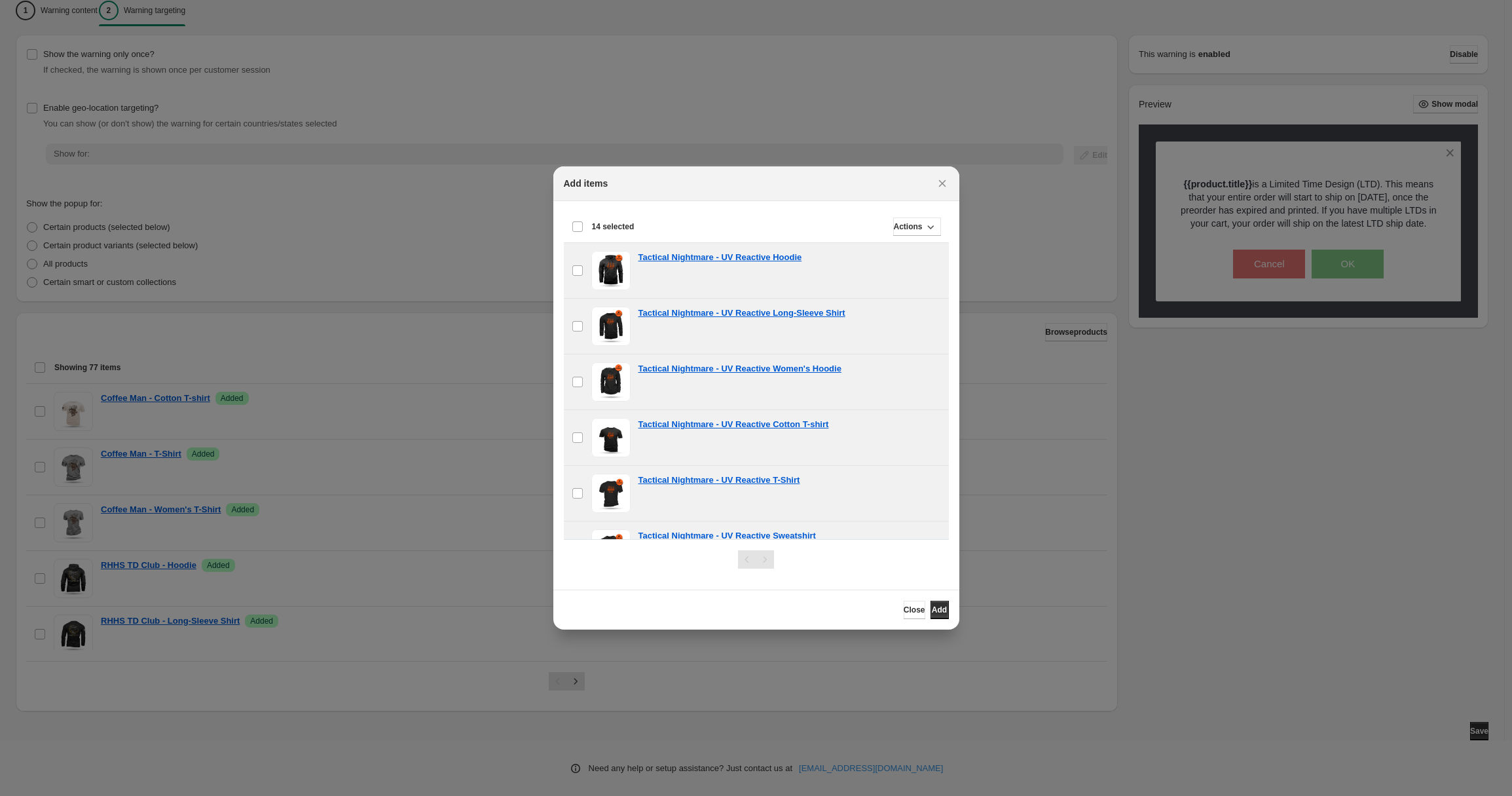
scroll to position [412, 0]
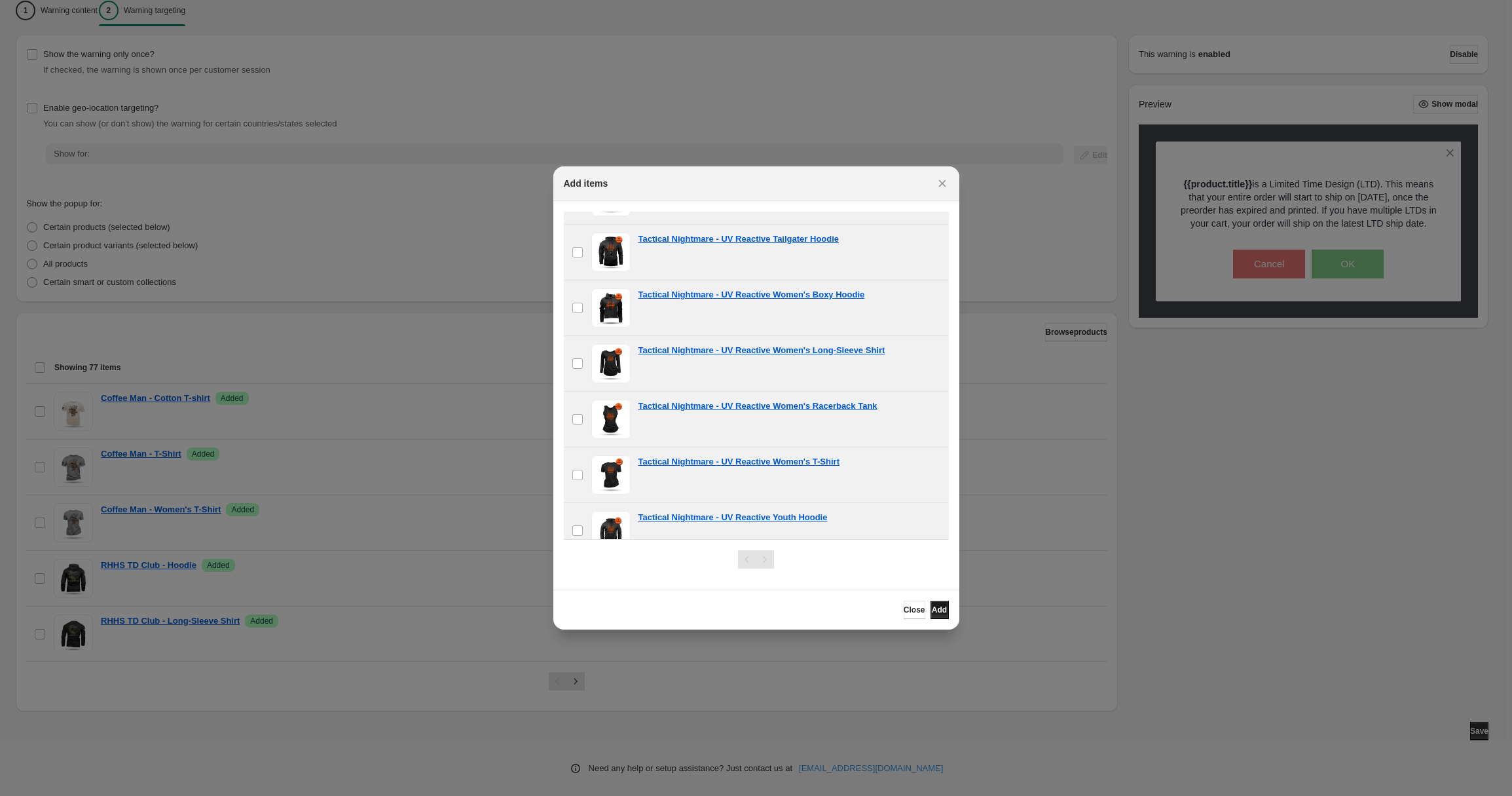
click at [932, 607] on span "Add" at bounding box center [939, 609] width 15 height 10
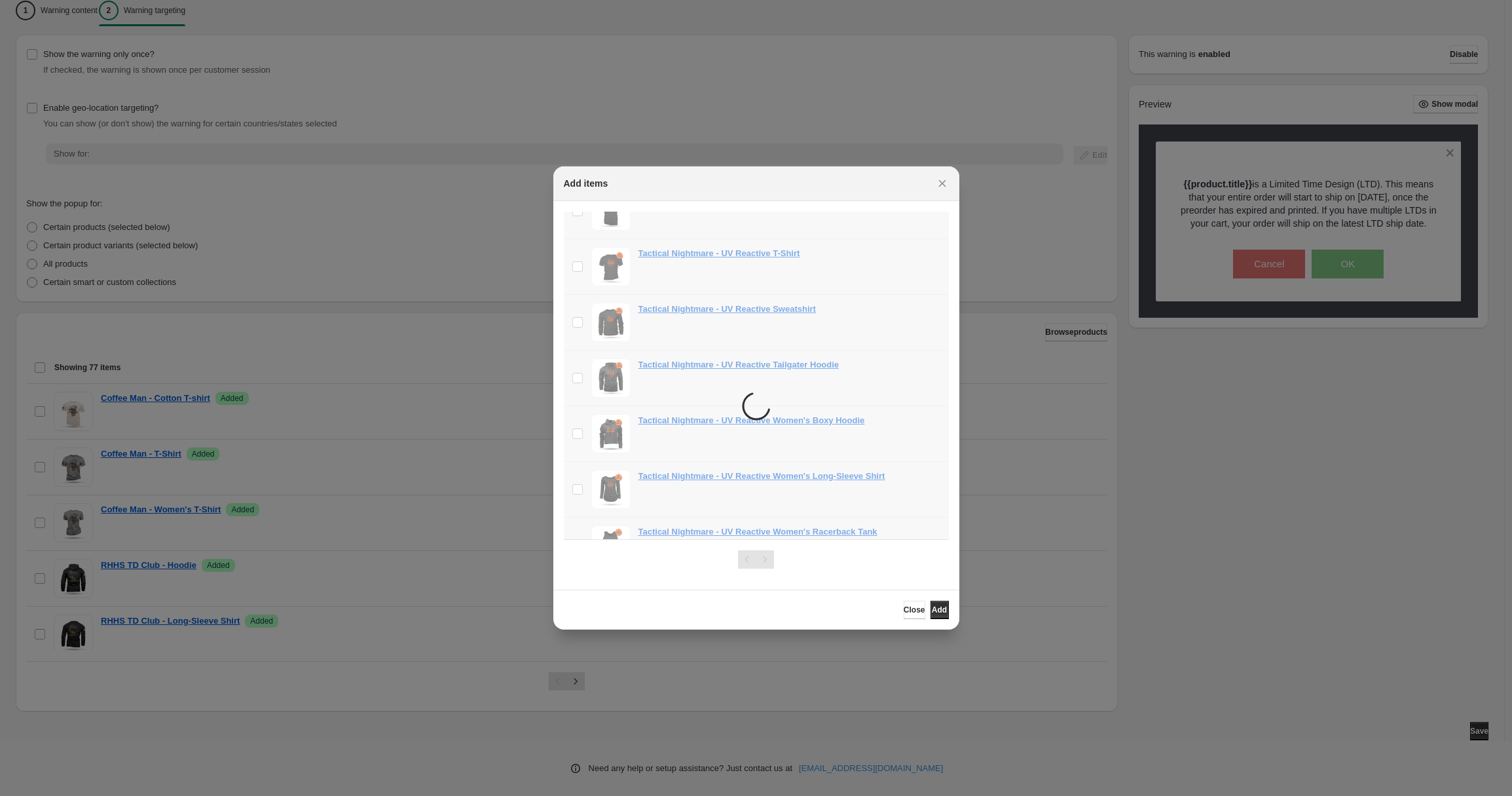
scroll to position [0, 0]
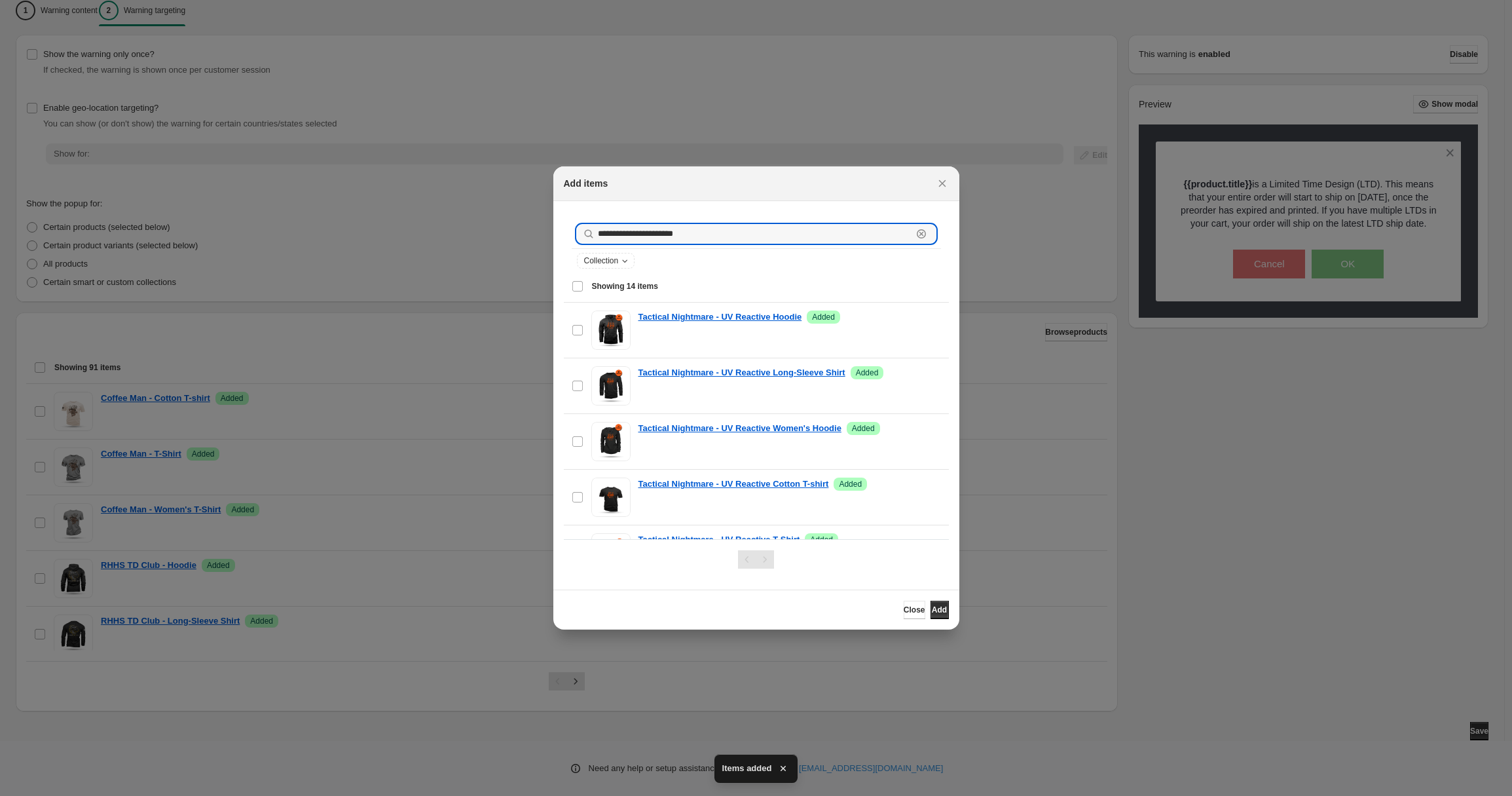
drag, startPoint x: 684, startPoint y: 236, endPoint x: 587, endPoint y: 238, distance: 97.0
click at [587, 238] on div "**********" at bounding box center [756, 234] width 359 height 19
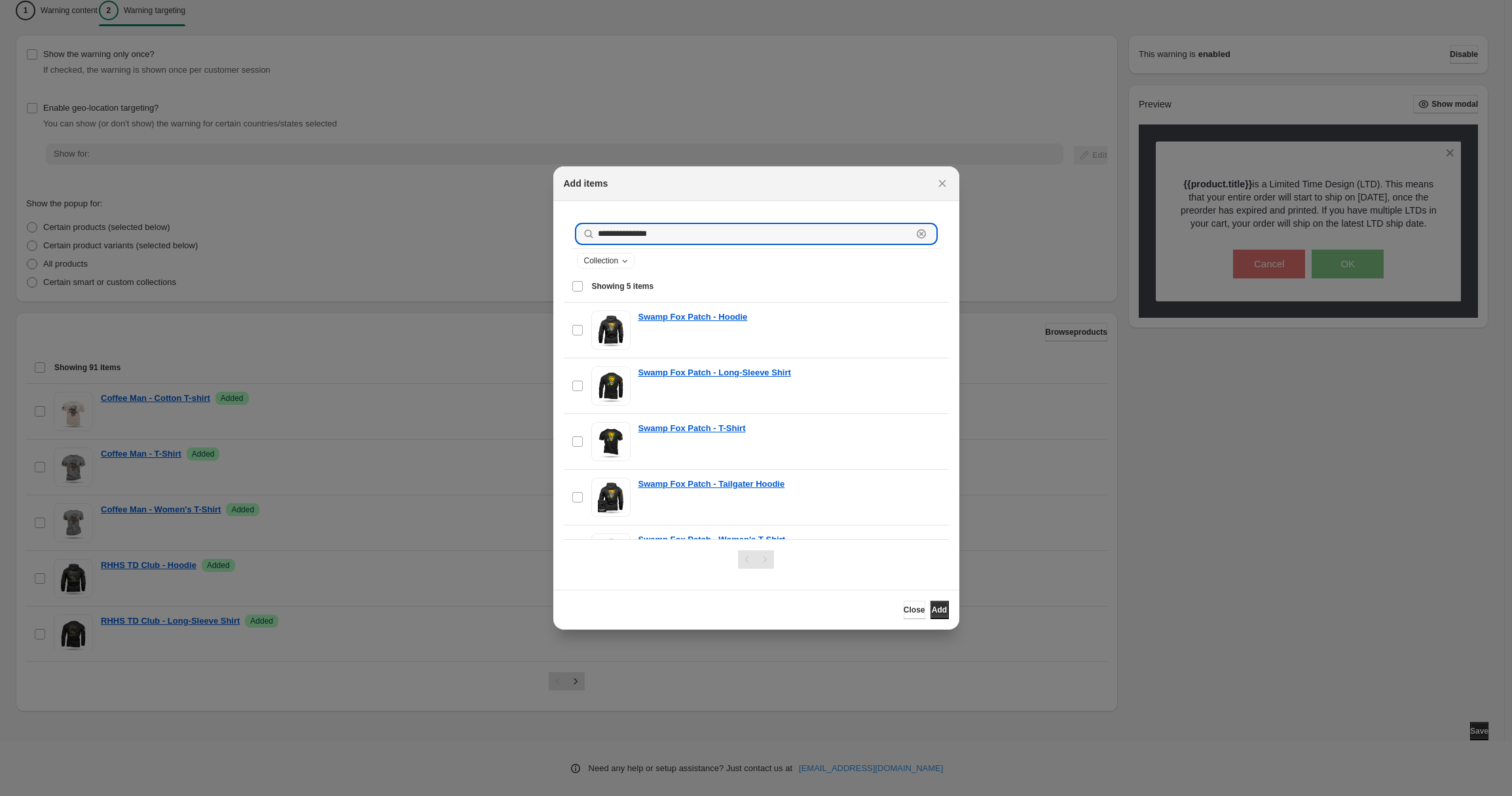
type input "**********"
click at [580, 287] on div "Select all 5 items Showing 5 items" at bounding box center [756, 286] width 370 height 32
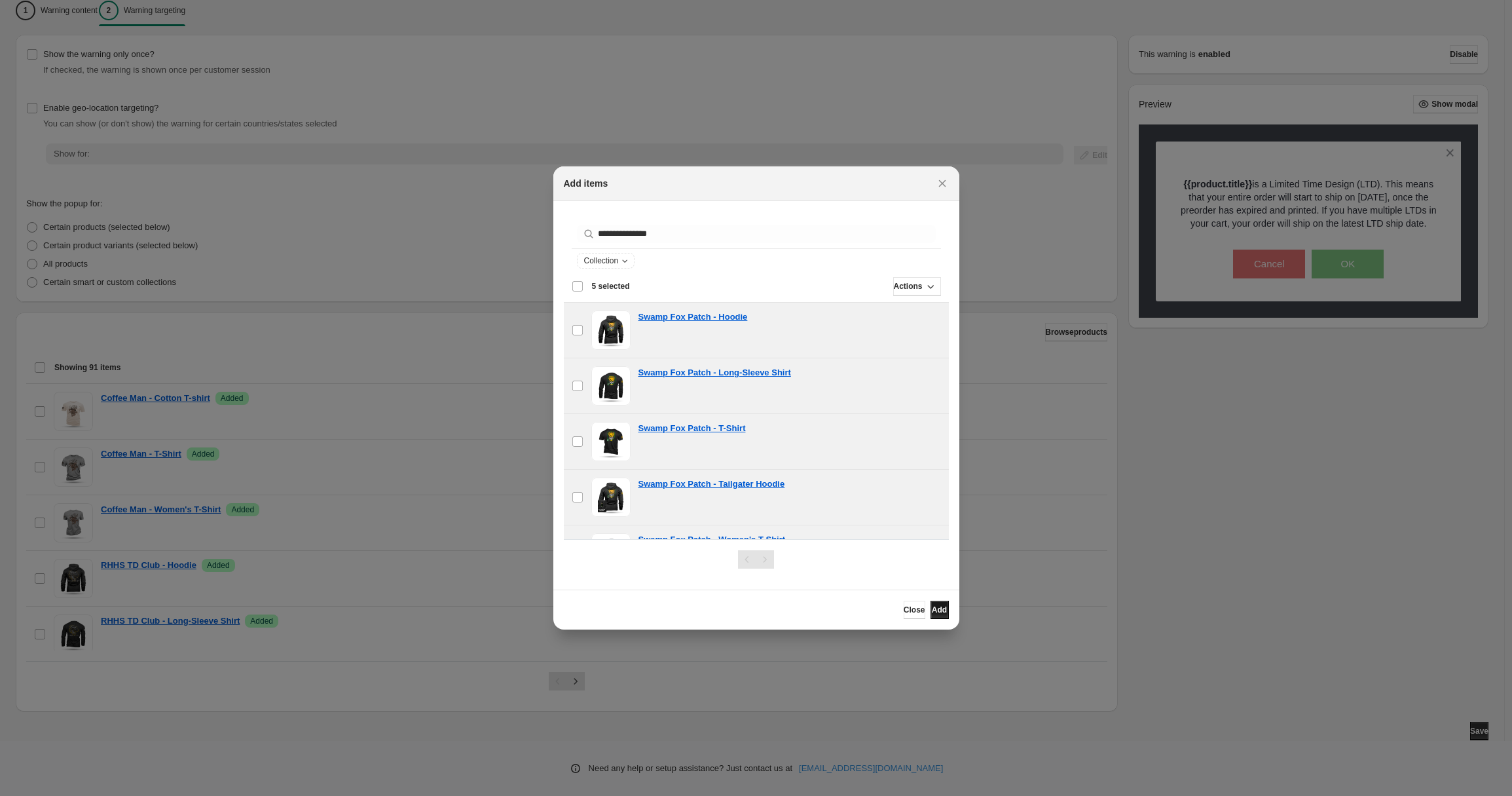
click at [932, 608] on span "Add" at bounding box center [939, 609] width 15 height 10
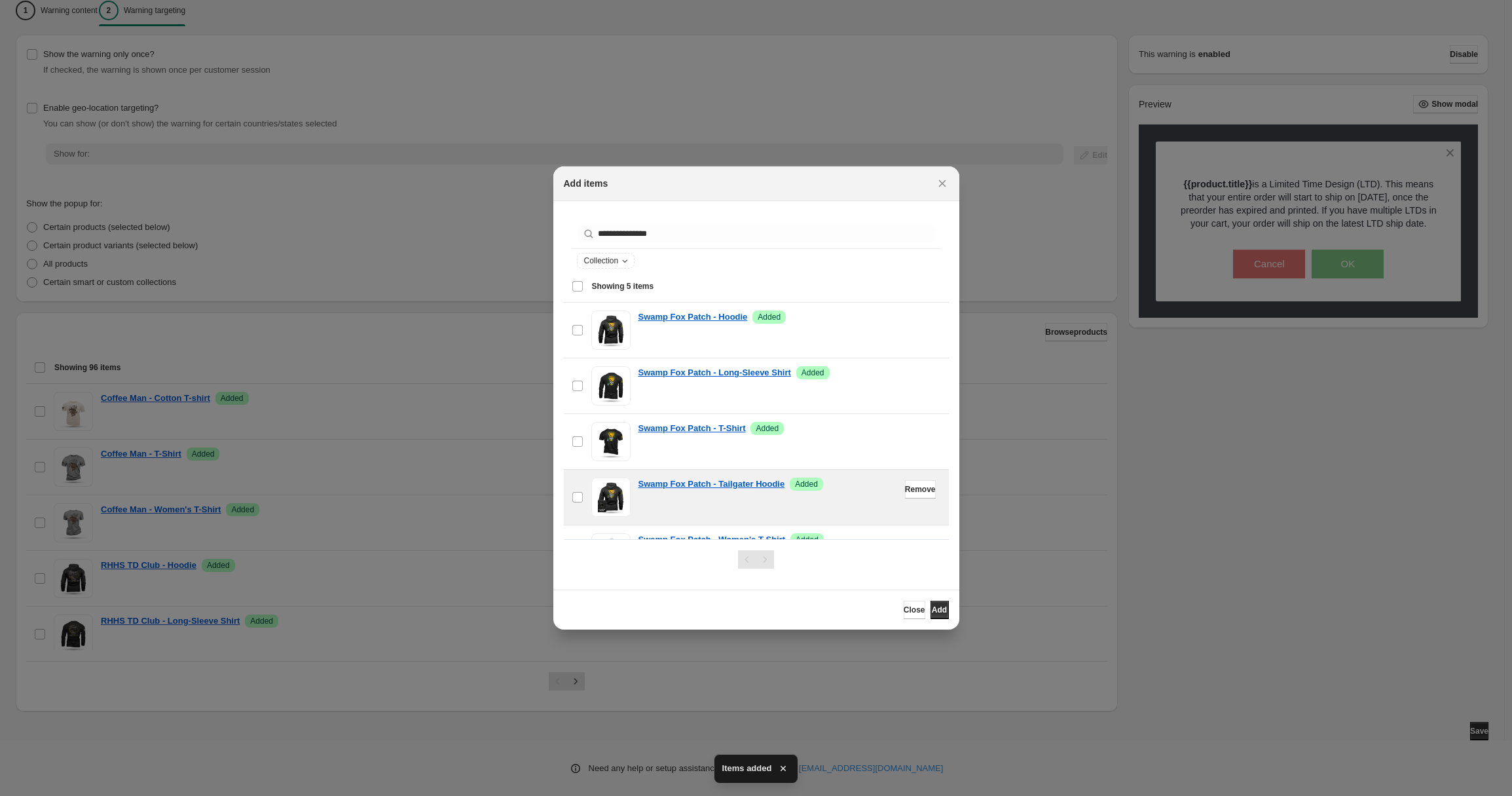
drag, startPoint x: 885, startPoint y: 607, endPoint x: 908, endPoint y: 616, distance: 24.7
click at [903, 607] on span "Close" at bounding box center [914, 609] width 21 height 10
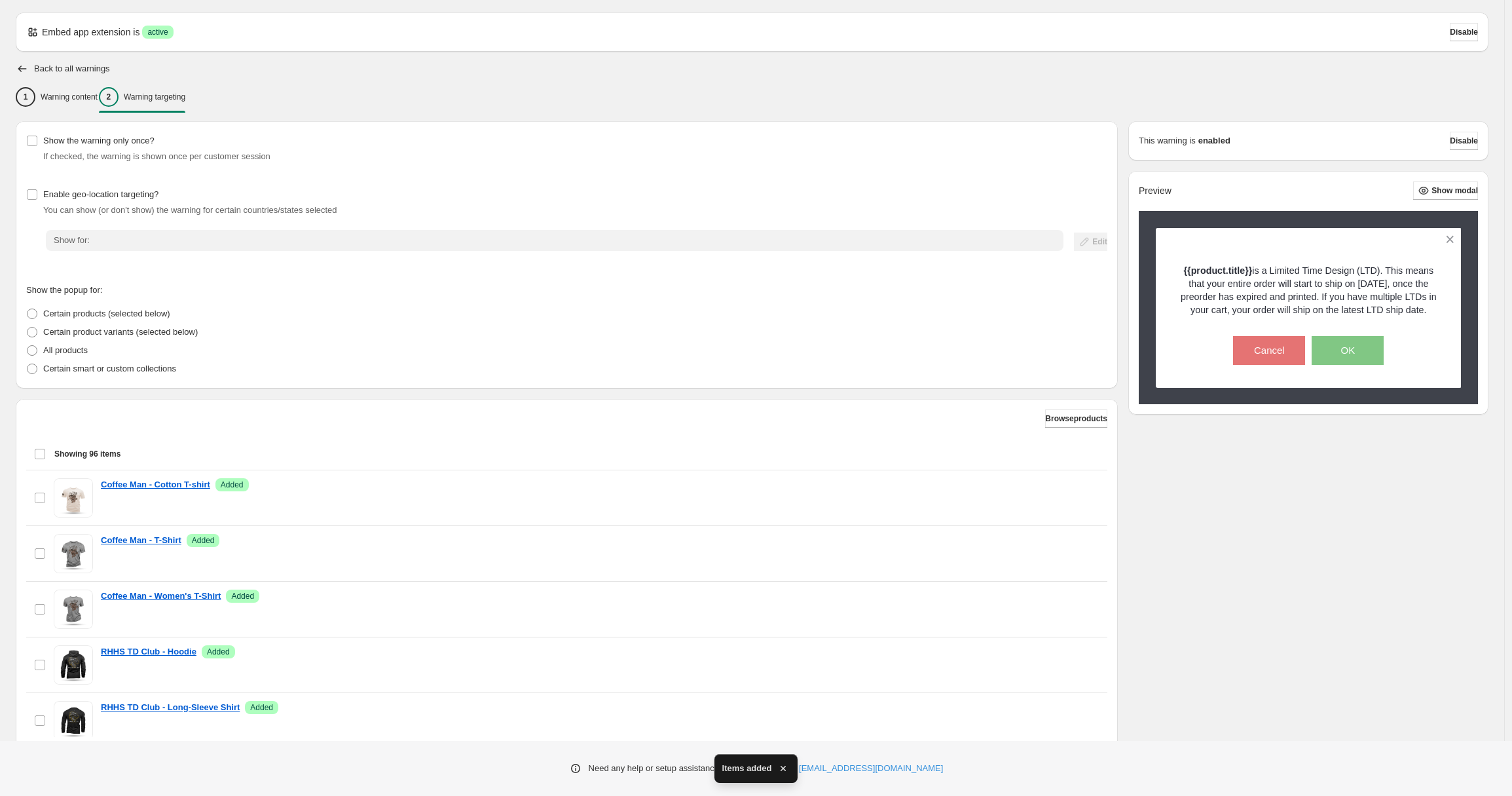
scroll to position [124, 0]
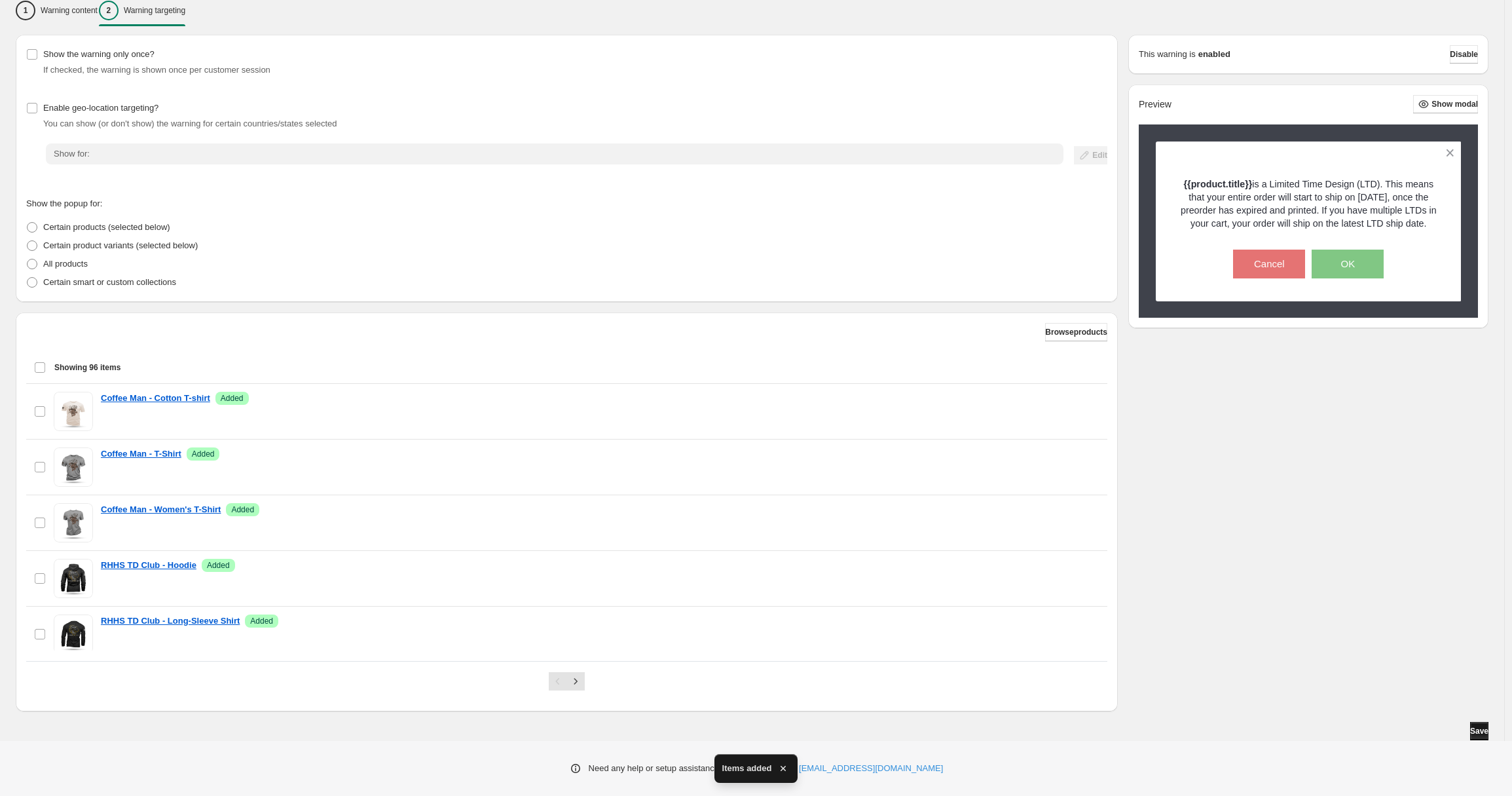
click at [1470, 731] on span "Save" at bounding box center [1480, 730] width 19 height 10
